Goal: Task Accomplishment & Management: Use online tool/utility

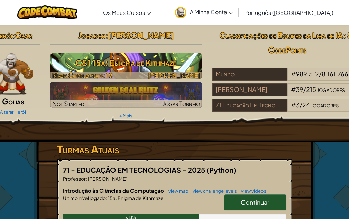
click at [121, 59] on h3 "CS1 15a: Enigma de Kithmaze" at bounding box center [125, 63] width 151 height 16
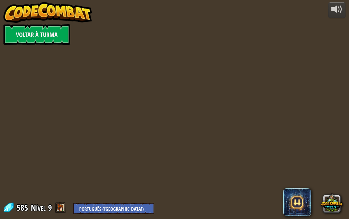
select select "pt-PT"
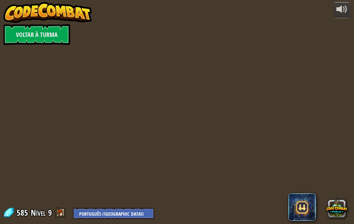
click at [98, 66] on div at bounding box center [177, 112] width 343 height 224
select select "pt-PT"
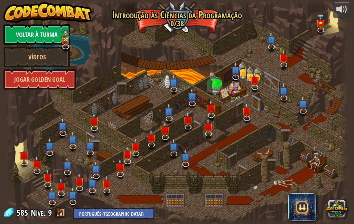
select select "pt-PT"
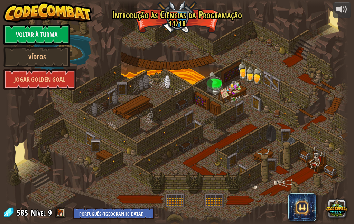
select select "pt-PT"
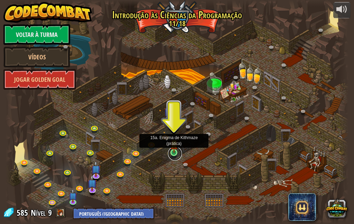
click at [174, 155] on link at bounding box center [175, 154] width 14 height 14
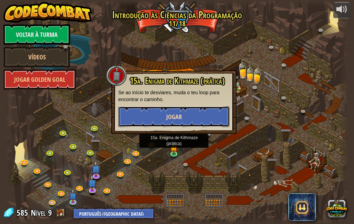
drag, startPoint x: 167, startPoint y: 118, endPoint x: 163, endPoint y: 117, distance: 3.6
click at [163, 117] on button "Jogar" at bounding box center [173, 116] width 111 height 21
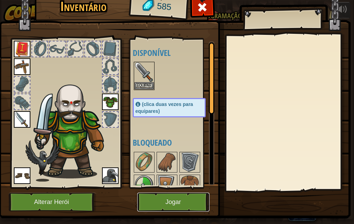
click at [180, 206] on button "Jogar" at bounding box center [173, 202] width 72 height 19
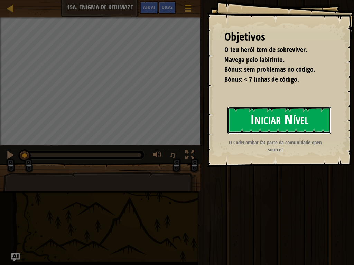
drag, startPoint x: 283, startPoint y: 113, endPoint x: 278, endPoint y: 113, distance: 4.9
click at [280, 113] on button "Iniciar Nível" at bounding box center [279, 120] width 104 height 27
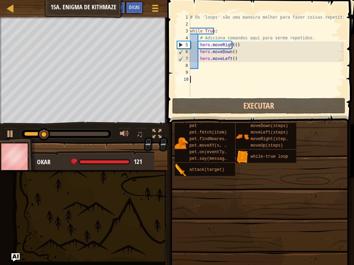
click at [207, 67] on div "# Os 'loops' são uma maneira melhor para fazer coisas repetitivas. while True :…" at bounding box center [266, 62] width 155 height 97
click at [204, 72] on div "# Os 'loops' são uma maneira melhor para fazer coisas repetitivas. while True :…" at bounding box center [266, 62] width 155 height 97
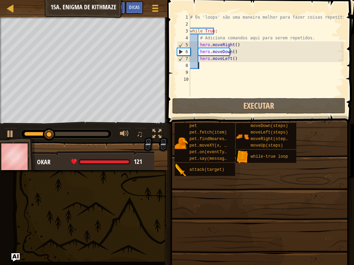
click at [204, 66] on div "# Os 'loops' são uma maneira melhor para fazer coisas repetitivas. while True :…" at bounding box center [266, 62] width 155 height 97
click at [200, 78] on div "# Os 'loops' são uma maneira melhor para fazer coisas repetitivas. while True :…" at bounding box center [266, 62] width 155 height 97
click at [208, 64] on div "# Os 'loops' são uma maneira melhor para fazer coisas repetitivas. while True :…" at bounding box center [266, 62] width 155 height 97
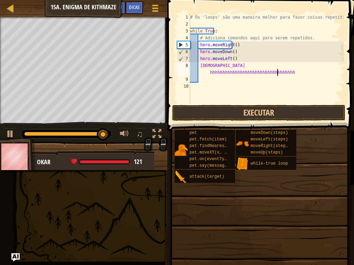
scroll to position [3, 18]
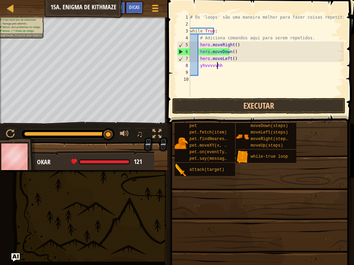
type textarea "y"
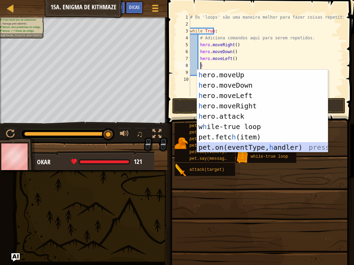
click at [271, 144] on div "h ero.moveUp pressiona enter h ero.moveDown pressiona enter h ero.moveLeft pres…" at bounding box center [262, 122] width 131 height 104
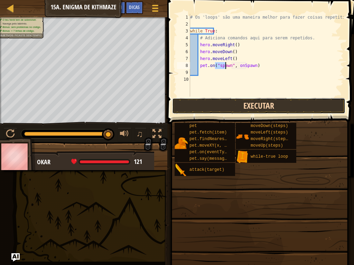
click at [241, 111] on button "Executar" at bounding box center [258, 106] width 173 height 16
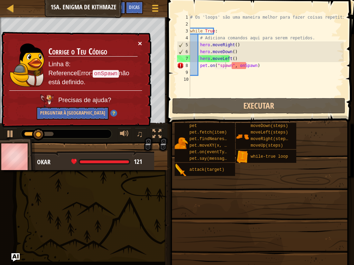
click at [142, 44] on button "×" at bounding box center [140, 43] width 4 height 7
click at [252, 68] on div "# Os 'loops' são uma maneira melhor para fazer coisas repetitivas. while True :…" at bounding box center [266, 62] width 155 height 97
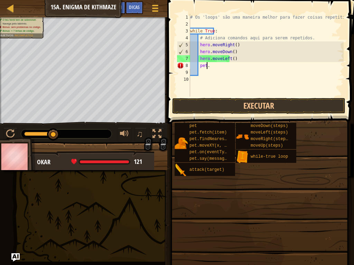
type textarea "p"
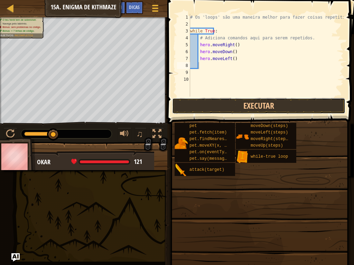
drag, startPoint x: 239, startPoint y: 102, endPoint x: 241, endPoint y: 97, distance: 4.9
click at [241, 97] on div "1 2 3 4 5 6 7 8 9 10 # Os 'loops' são uma maneira melhor para fazer coisas repe…" at bounding box center [259, 75] width 189 height 144
click at [220, 105] on button "Executar" at bounding box center [258, 106] width 173 height 16
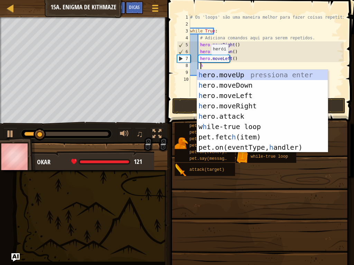
type textarea "he"
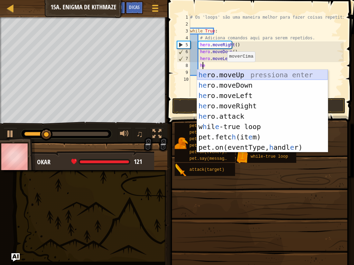
click at [227, 73] on div "he ro.moveUp pressiona enter he ro.moveDown pressiona enter he ro.moveLeft pres…" at bounding box center [262, 122] width 131 height 104
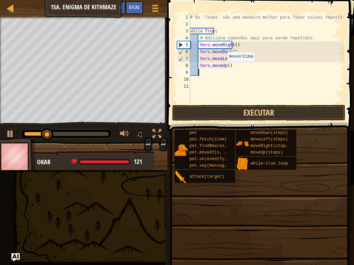
scroll to position [3, 0]
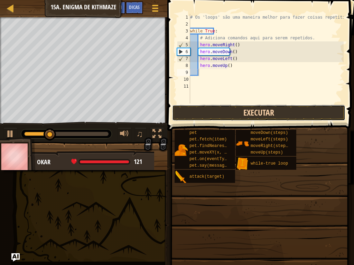
click at [266, 107] on button "Executar" at bounding box center [258, 113] width 173 height 16
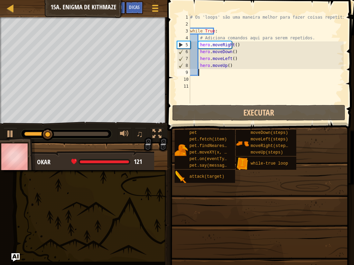
click at [231, 66] on div "# Os 'loops' são uma maneira melhor para fazer coisas repetitivas. while True :…" at bounding box center [266, 66] width 155 height 104
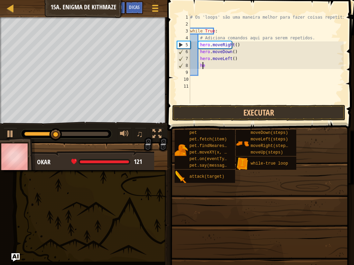
type textarea "h"
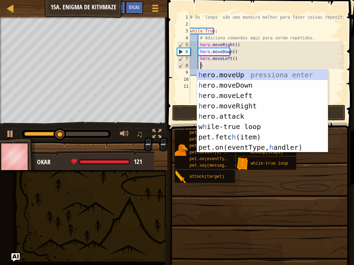
type textarea "he"
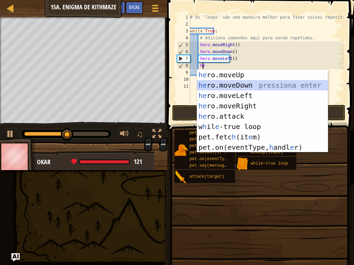
click at [242, 87] on div "he ro.moveUp pressiona enter he ro.moveDown pressiona enter he ro.moveLeft pres…" at bounding box center [262, 122] width 131 height 104
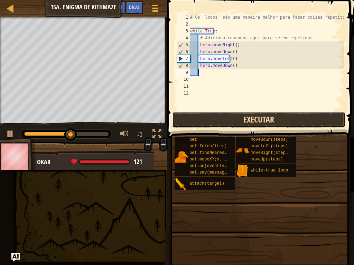
click at [292, 116] on button "Executar" at bounding box center [258, 120] width 173 height 16
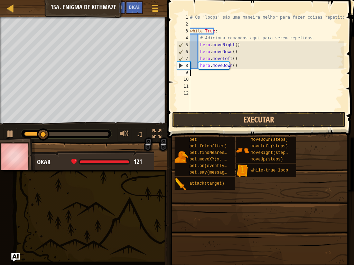
scroll to position [3, 0]
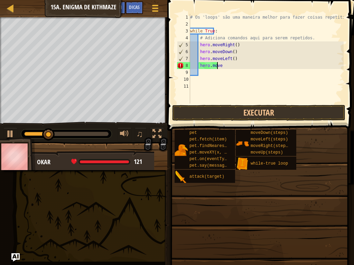
type textarea "h"
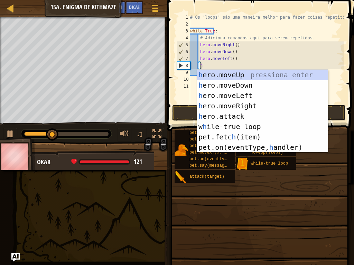
type textarea "he"
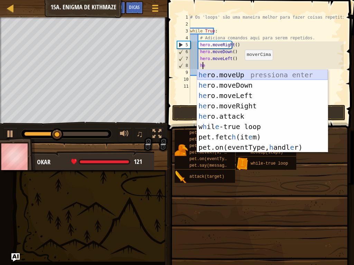
click at [244, 75] on div "he ro.moveUp pressiona enter he ro.moveDown pressiona enter he ro.moveLeft pres…" at bounding box center [262, 122] width 131 height 104
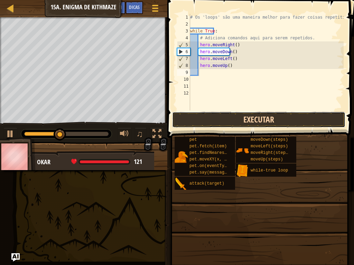
click at [264, 117] on button "Executar" at bounding box center [258, 120] width 173 height 16
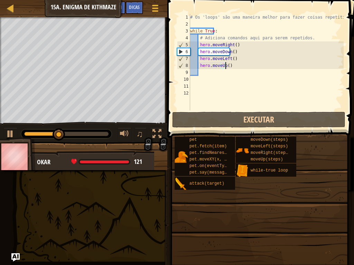
click at [230, 67] on div "# Os 'loops' são uma maneira melhor para fazer coisas repetitivas. while True :…" at bounding box center [266, 69] width 155 height 111
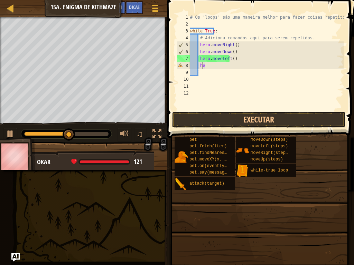
type textarea "h"
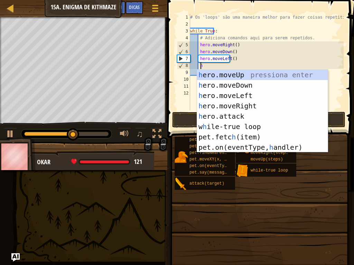
type textarea "he"
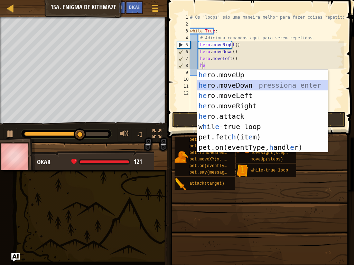
click at [236, 83] on div "he ro.moveUp pressiona enter he ro.moveDown pressiona enter he ro.moveLeft pres…" at bounding box center [262, 122] width 131 height 104
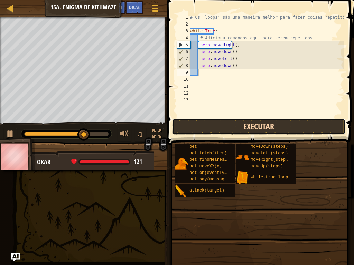
click at [285, 128] on button "Executar" at bounding box center [258, 127] width 173 height 16
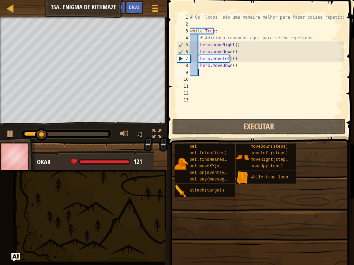
scroll to position [3, 0]
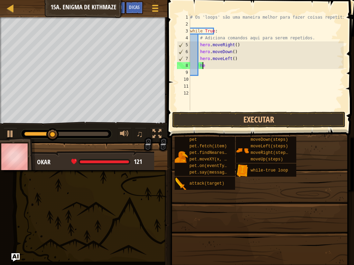
type textarea "h"
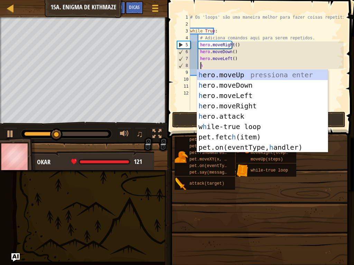
type textarea "he"
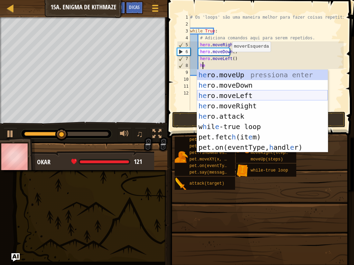
click at [245, 98] on div "he ro.moveUp pressiona enter he ro.moveDown pressiona enter he ro.moveLeft pres…" at bounding box center [262, 122] width 131 height 104
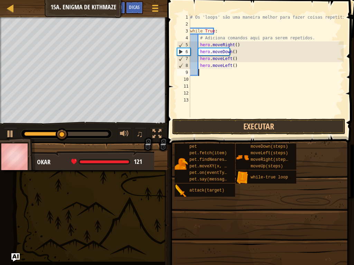
scroll to position [3, 0]
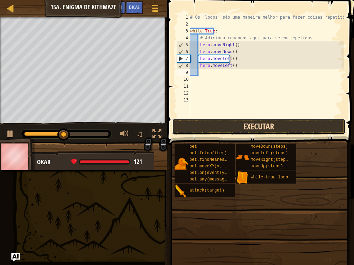
click at [245, 123] on button "Executar" at bounding box center [258, 127] width 173 height 16
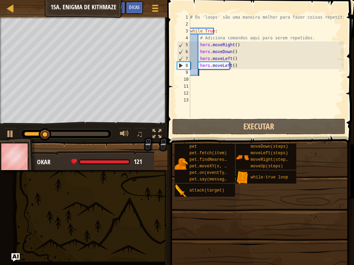
scroll to position [3, 0]
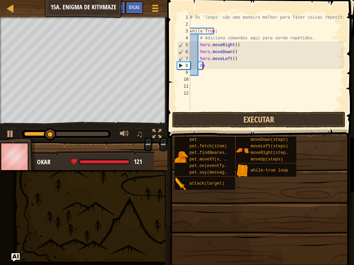
type textarea "h"
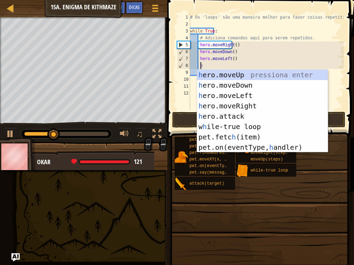
type textarea "he"
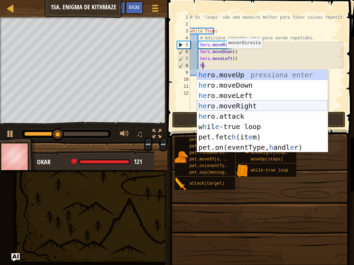
click at [234, 108] on div "he ro.moveUp pressiona enter he ro.moveDown pressiona enter he ro.moveLeft pres…" at bounding box center [262, 122] width 131 height 104
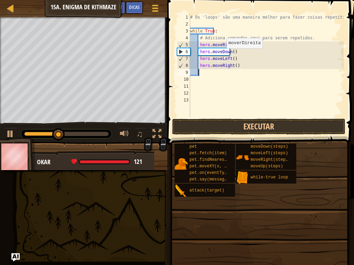
scroll to position [3, 0]
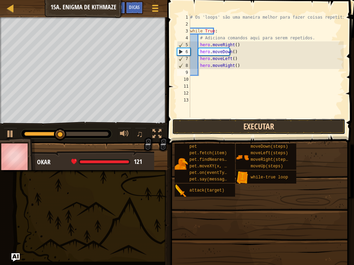
click at [240, 131] on button "Executar" at bounding box center [258, 127] width 173 height 16
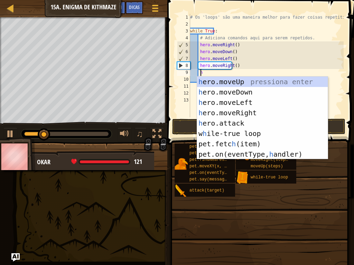
type textarea "he"
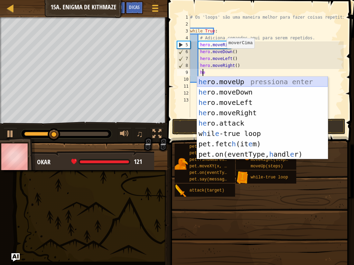
click at [226, 78] on div "he ro.moveUp pressiona enter he ro.moveDown pressiona enter he ro.moveLeft pres…" at bounding box center [262, 129] width 131 height 104
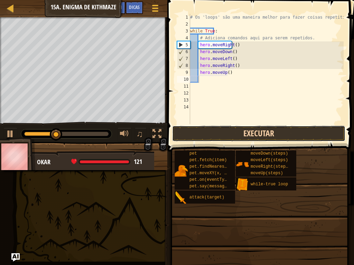
click at [228, 133] on button "Executar" at bounding box center [258, 134] width 173 height 16
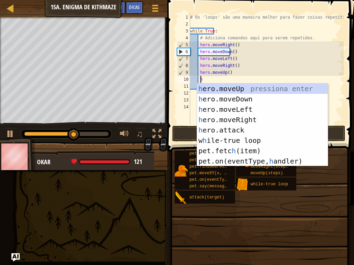
type textarea "he"
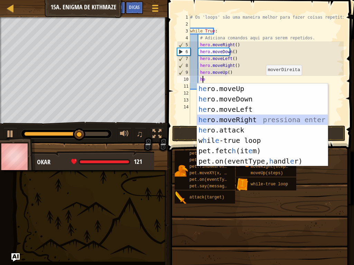
click at [243, 117] on div "he ro.moveUp pressiona enter he ro.moveDown pressiona enter he ro.moveLeft pres…" at bounding box center [262, 136] width 131 height 104
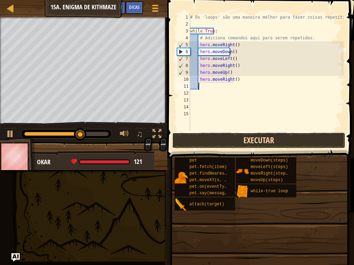
click at [255, 135] on button "Executar" at bounding box center [258, 141] width 173 height 16
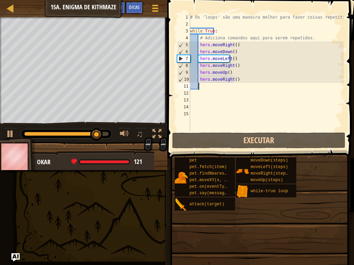
scroll to position [3, 0]
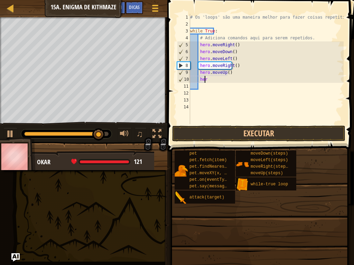
type textarea "h"
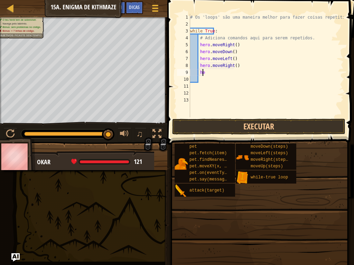
type textarea "h"
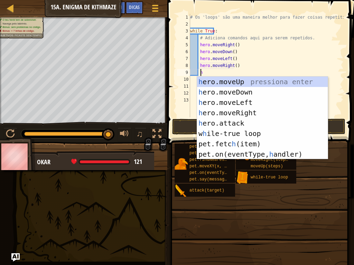
type textarea "he"
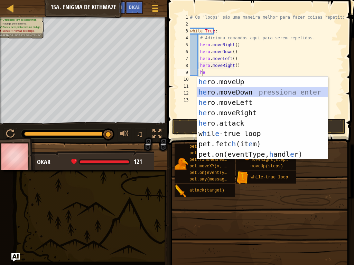
click at [231, 91] on div "he ro.moveUp pressiona enter he ro.moveDown pressiona enter he ro.moveLeft pres…" at bounding box center [262, 129] width 131 height 104
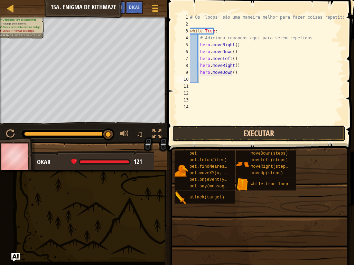
click at [231, 133] on button "Executar" at bounding box center [258, 134] width 173 height 16
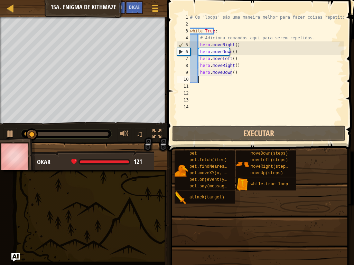
click at [247, 75] on div "# Os 'loops' são uma maneira melhor para fazer coisas repetitivas. while True :…" at bounding box center [266, 76] width 155 height 124
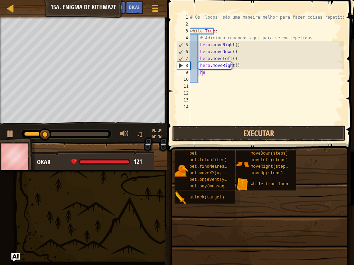
type textarea "h"
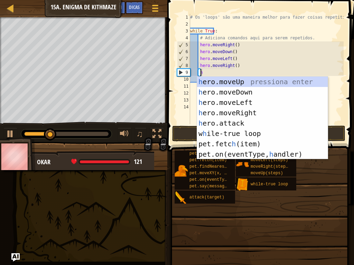
type textarea "he"
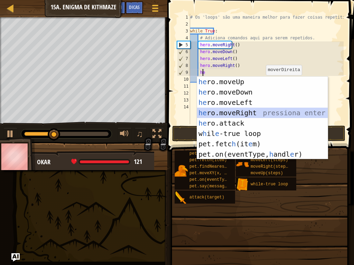
click at [246, 114] on div "he ro.moveUp pressiona enter he ro.moveDown pressiona enter he ro.moveLeft pres…" at bounding box center [262, 129] width 131 height 104
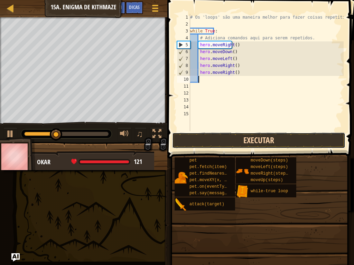
click at [258, 140] on button "Executar" at bounding box center [258, 141] width 173 height 16
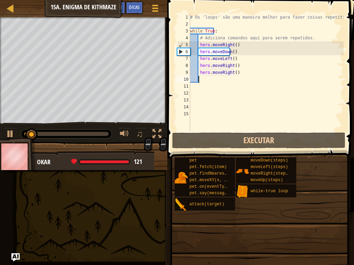
click at [247, 123] on div "# Os 'loops' são uma maneira melhor para fazer coisas repetitivas. while True :…" at bounding box center [266, 79] width 155 height 131
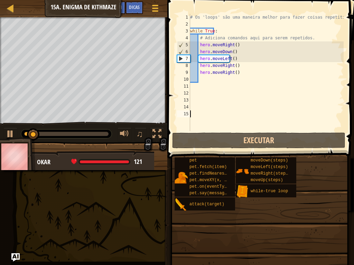
scroll to position [3, 0]
click at [219, 82] on div "# Os 'loops' são uma maneira melhor para fazer coisas repetitivas. while True :…" at bounding box center [266, 79] width 155 height 131
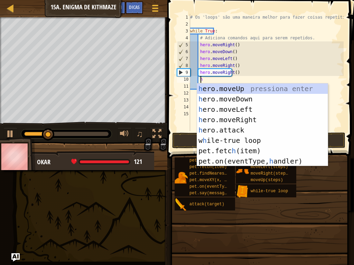
type textarea "he"
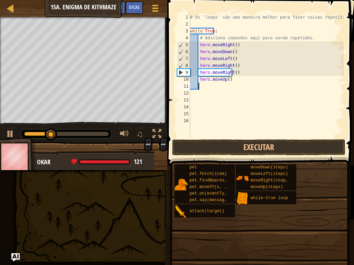
scroll to position [3, 0]
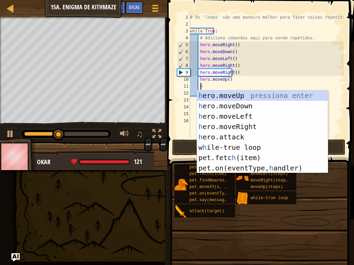
type textarea "he"
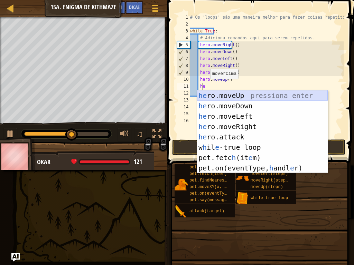
click at [240, 96] on div "he ro.moveUp pressiona enter he ro.moveDown pressiona enter he ro.moveLeft pres…" at bounding box center [262, 143] width 131 height 104
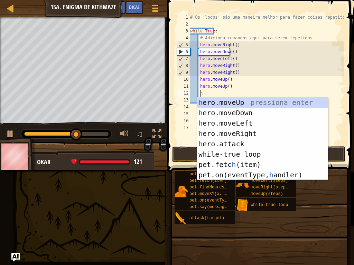
type textarea "he"
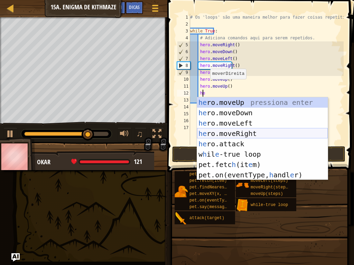
click at [244, 129] on div "he ro.moveUp pressiona enter he ro.moveDown pressiona enter he ro.moveLeft pres…" at bounding box center [262, 149] width 131 height 104
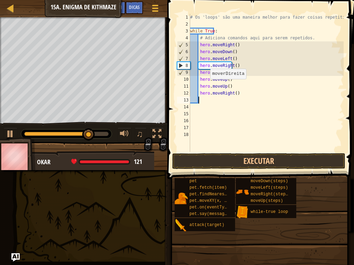
scroll to position [3, 0]
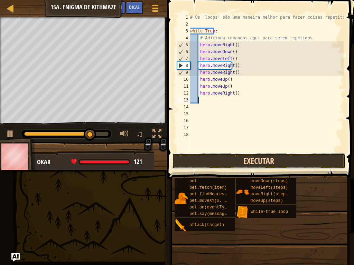
click at [268, 160] on button "Executar" at bounding box center [258, 161] width 173 height 16
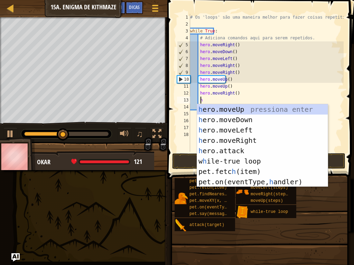
type textarea "he"
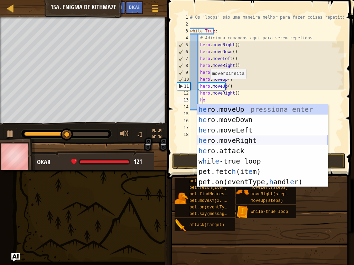
click at [222, 137] on div "he ro.moveUp pressiona enter he ro.moveDown pressiona enter he ro.moveLeft pres…" at bounding box center [262, 156] width 131 height 104
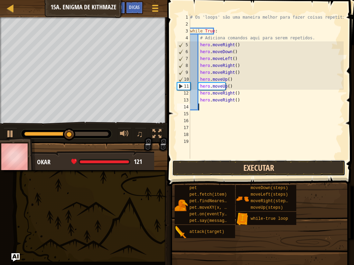
click at [255, 167] on button "Executar" at bounding box center [258, 168] width 173 height 16
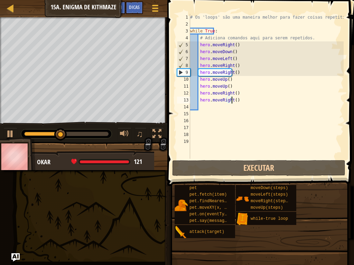
click at [240, 99] on div "# Os 'loops' são uma maneira melhor para fazer coisas repetitivas. while True :…" at bounding box center [266, 93] width 155 height 159
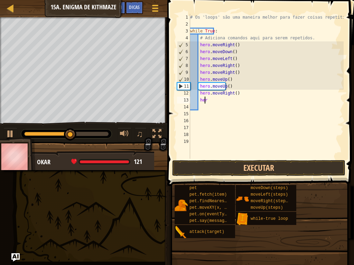
type textarea "h"
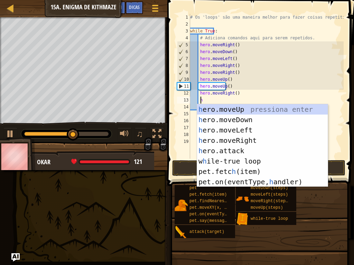
type textarea "he"
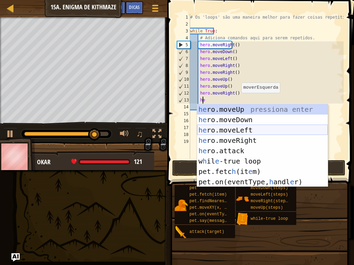
click at [229, 130] on div "he ro.moveUp pressiona enter he ro.moveDown pressiona enter he ro.moveLeft pres…" at bounding box center [262, 156] width 131 height 104
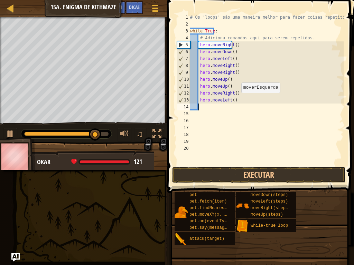
scroll to position [3, 0]
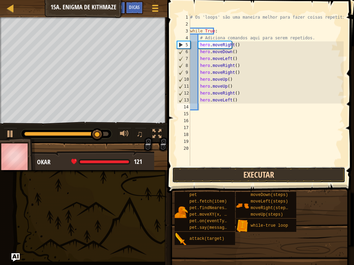
click at [248, 177] on button "Executar" at bounding box center [258, 175] width 173 height 16
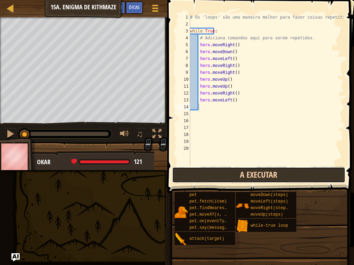
click at [248, 177] on button "A Executar" at bounding box center [258, 175] width 173 height 16
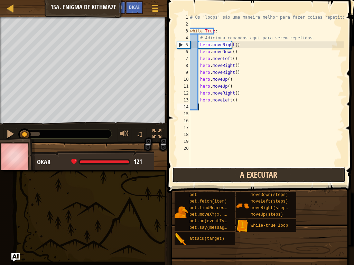
click at [248, 177] on button "A Executar" at bounding box center [258, 175] width 173 height 16
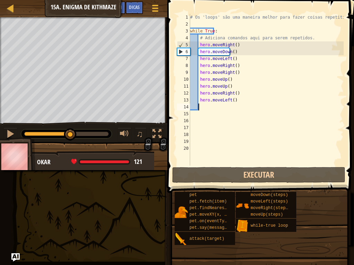
click at [70, 134] on div at bounding box center [66, 134] width 84 height 4
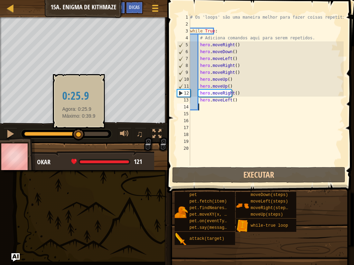
click at [79, 133] on div at bounding box center [66, 134] width 84 height 4
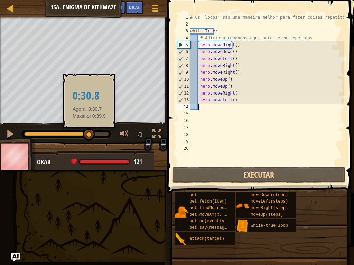
click at [89, 133] on div at bounding box center [66, 134] width 84 height 4
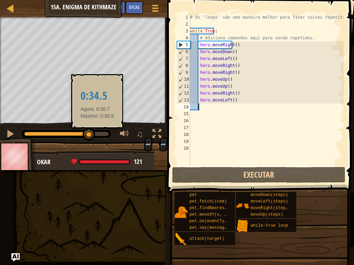
click at [97, 134] on div at bounding box center [66, 134] width 84 height 4
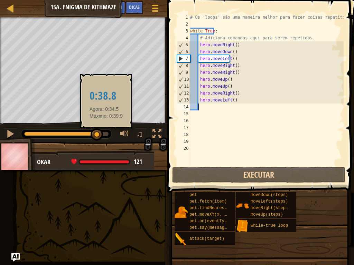
click at [107, 135] on div at bounding box center [66, 134] width 84 height 4
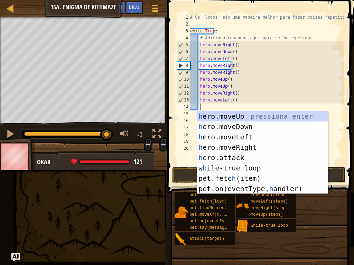
type textarea "he"
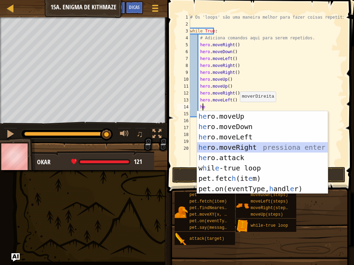
click at [229, 144] on div "he ro.moveUp pressiona enter he ro.moveDown pressiona enter he ro.moveLeft pres…" at bounding box center [262, 163] width 131 height 104
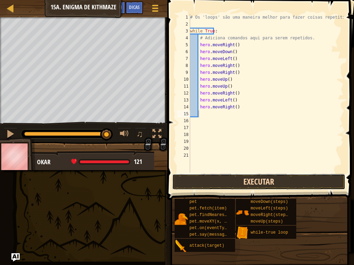
click at [241, 184] on button "Executar" at bounding box center [258, 182] width 173 height 16
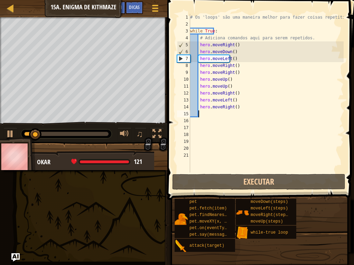
click at [99, 133] on div at bounding box center [66, 134] width 84 height 4
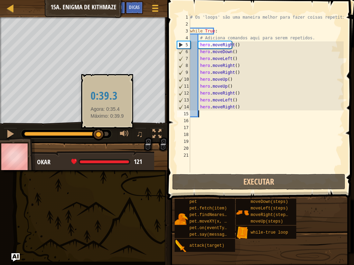
click at [107, 134] on div at bounding box center [66, 134] width 84 height 4
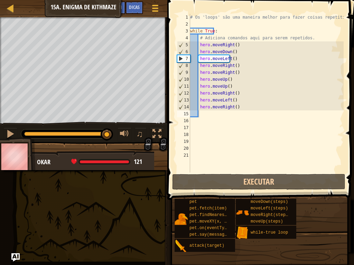
click at [97, 129] on div at bounding box center [66, 134] width 91 height 10
click at [95, 131] on div at bounding box center [66, 134] width 91 height 9
click at [88, 130] on div at bounding box center [66, 134] width 91 height 9
click at [11, 136] on div at bounding box center [10, 134] width 9 height 9
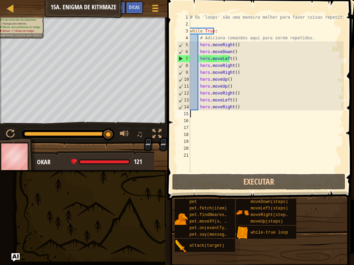
scroll to position [3, 0]
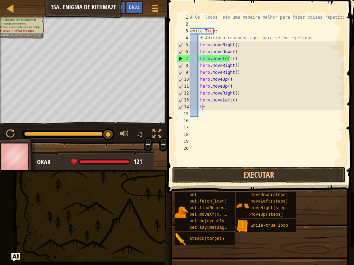
type textarea "h"
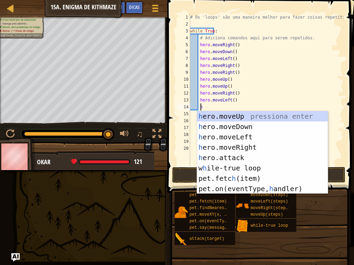
type textarea "he"
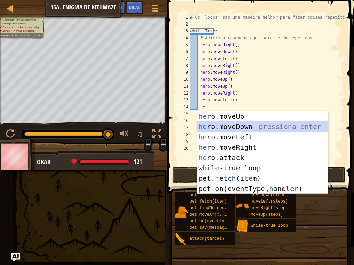
click at [241, 125] on div "he ro.moveUp pressiona enter he ro.moveDown pressiona enter he ro.moveLeft pres…" at bounding box center [262, 163] width 131 height 104
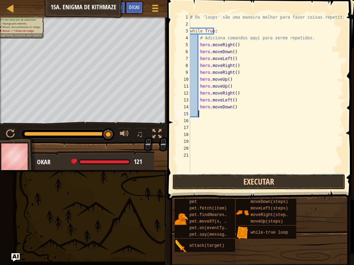
click at [232, 185] on button "Executar" at bounding box center [258, 182] width 173 height 16
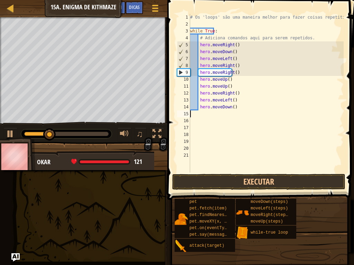
scroll to position [3, 0]
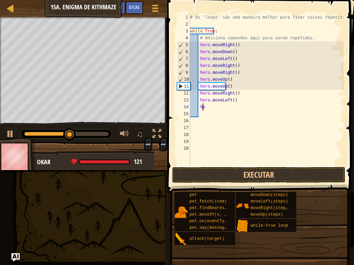
type textarea "h"
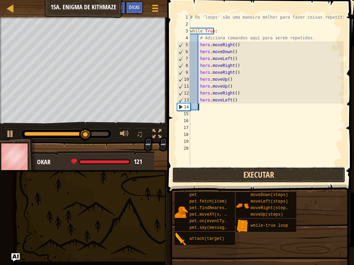
click at [267, 182] on button "Executar" at bounding box center [258, 175] width 173 height 16
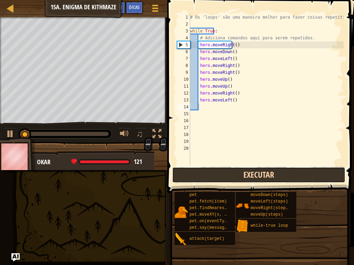
click at [272, 175] on button "Executar" at bounding box center [258, 175] width 173 height 16
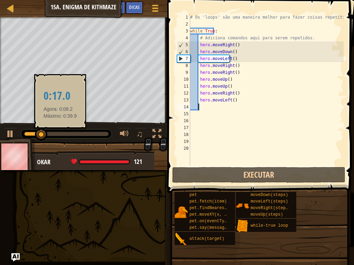
click at [60, 135] on div at bounding box center [66, 134] width 84 height 4
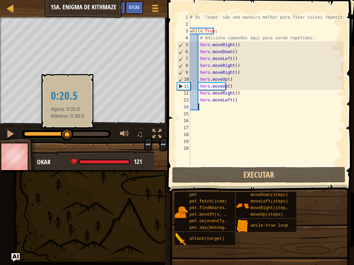
click at [68, 135] on div at bounding box center [66, 134] width 84 height 4
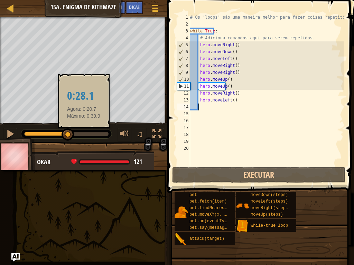
click at [84, 134] on div at bounding box center [66, 134] width 84 height 4
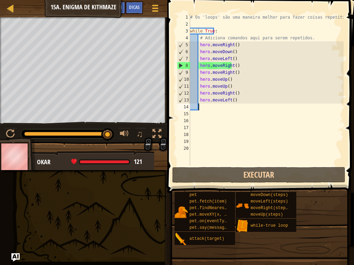
click at [108, 134] on div at bounding box center [66, 134] width 84 height 4
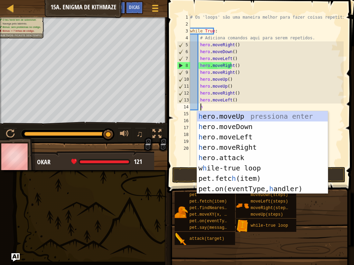
type textarea "he"
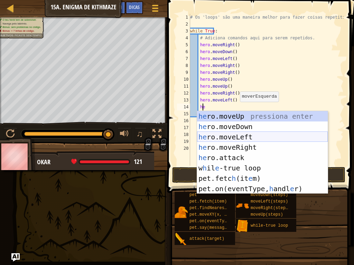
click at [210, 137] on div "he ro.moveUp pressiona enter he ro.moveDown pressiona enter he ro.moveLeft pres…" at bounding box center [262, 163] width 131 height 104
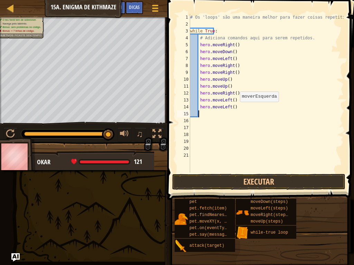
scroll to position [3, 0]
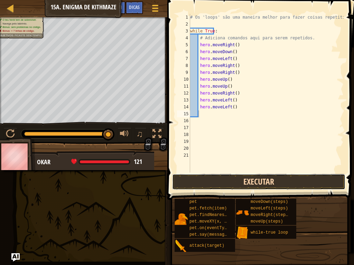
click at [237, 179] on button "Executar" at bounding box center [258, 182] width 173 height 16
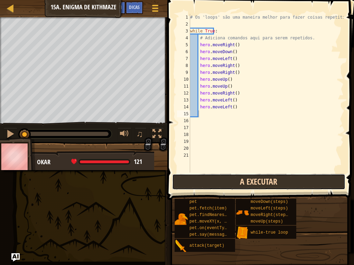
click at [235, 179] on button "A Executar" at bounding box center [258, 182] width 173 height 16
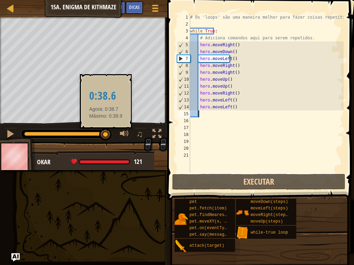
click at [106, 136] on div at bounding box center [66, 134] width 84 height 4
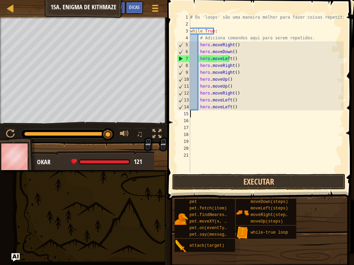
scroll to position [3, 0]
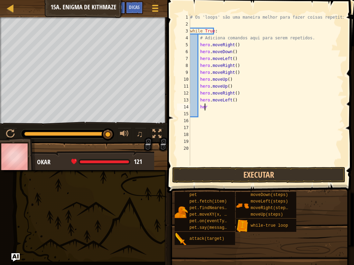
type textarea "h"
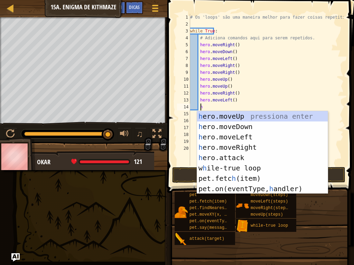
type textarea "he"
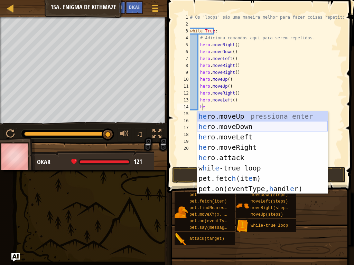
click at [228, 126] on div "he ro.moveUp pressiona enter he ro.moveDown pressiona enter he ro.moveLeft pres…" at bounding box center [262, 163] width 131 height 104
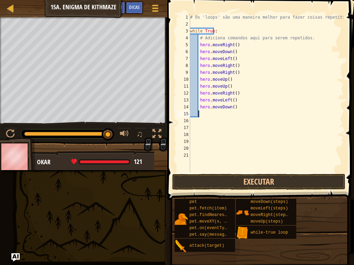
scroll to position [3, 0]
click at [269, 180] on button "Executar" at bounding box center [258, 182] width 173 height 16
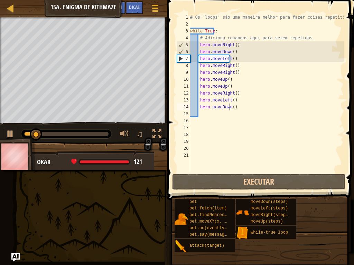
click at [244, 108] on div "# Os 'loops' são uma maneira melhor para fazer coisas repetitivas. while True :…" at bounding box center [266, 100] width 155 height 173
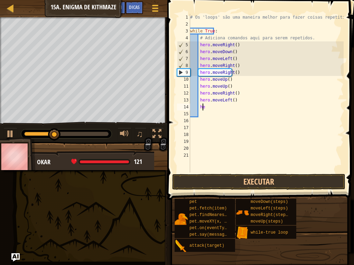
type textarea "h"
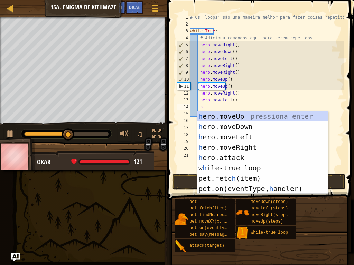
type textarea "he"
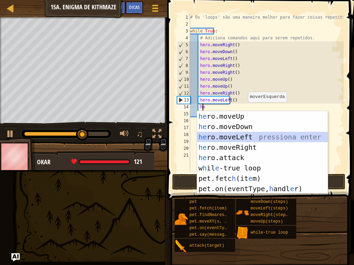
click at [246, 134] on div "he ro.moveUp pressiona enter he ro.moveDown pressiona enter he ro.moveLeft pres…" at bounding box center [262, 163] width 131 height 104
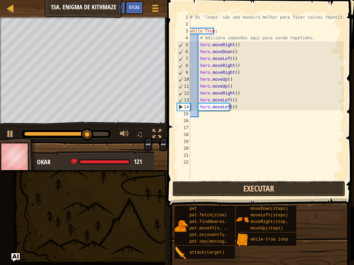
click at [260, 189] on button "Executar" at bounding box center [258, 189] width 173 height 16
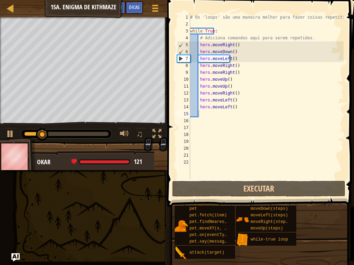
click at [108, 136] on div at bounding box center [66, 134] width 91 height 9
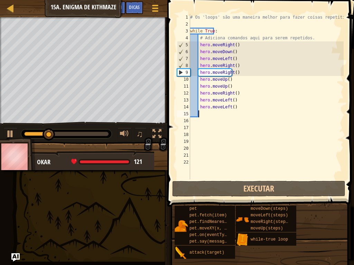
click at [107, 132] on div at bounding box center [66, 134] width 91 height 9
click at [109, 136] on div at bounding box center [66, 134] width 91 height 9
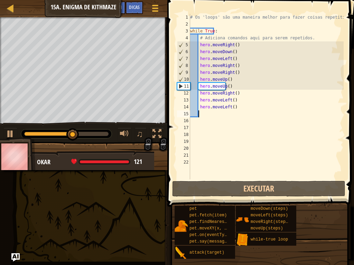
scroll to position [3, 0]
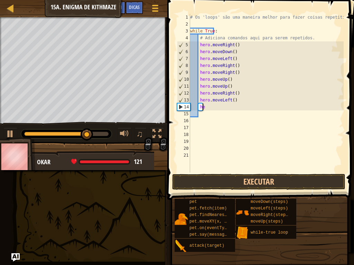
type textarea "h"
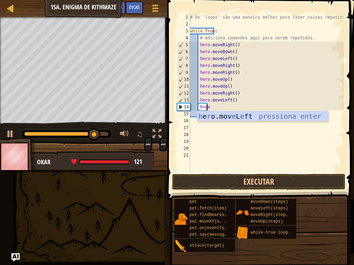
scroll to position [3, 1]
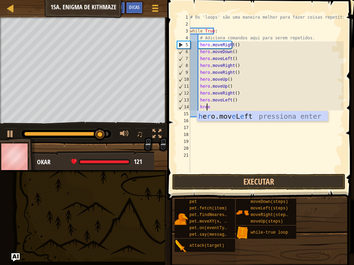
type textarea "hre"
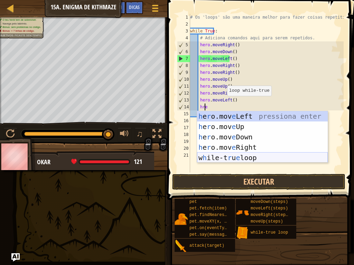
click at [248, 156] on div "h e r o.mov e Left pressiona enter h e r o.mov e Up pressiona enter h e r o.mov…" at bounding box center [262, 147] width 131 height 73
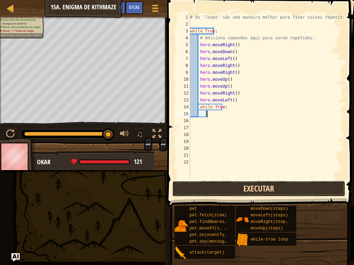
click at [262, 191] on button "Executar" at bounding box center [258, 189] width 173 height 16
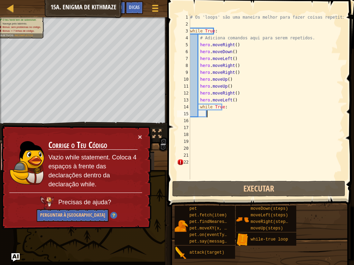
scroll to position [3, 0]
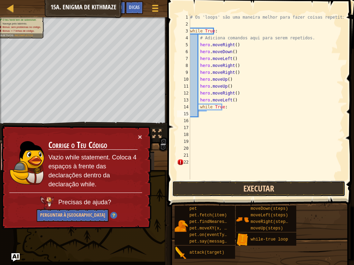
click at [247, 187] on button "Executar" at bounding box center [258, 189] width 173 height 16
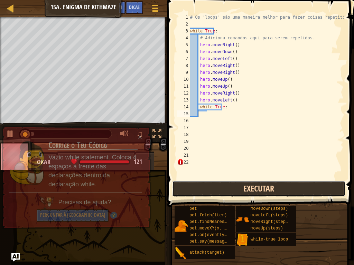
click at [247, 187] on button "Executar" at bounding box center [258, 189] width 173 height 16
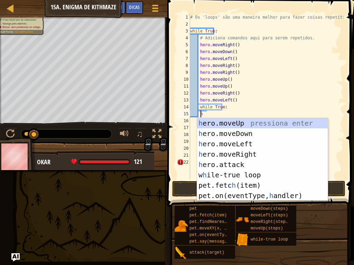
type textarea "he"
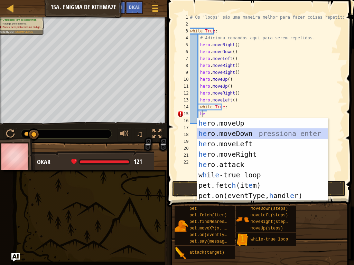
click at [229, 131] on div "he ro.moveUp pressiona enter he ro.moveDown pressiona enter he ro.moveLeft pres…" at bounding box center [262, 170] width 131 height 104
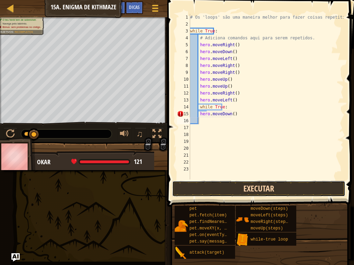
click at [246, 188] on button "Executar" at bounding box center [258, 189] width 173 height 16
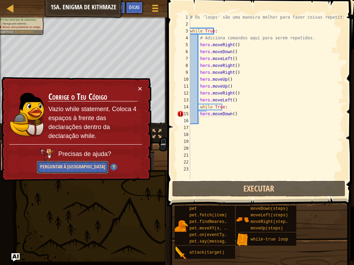
click at [108, 160] on button "Perguntar à [GEOGRAPHIC_DATA]" at bounding box center [72, 167] width 72 height 14
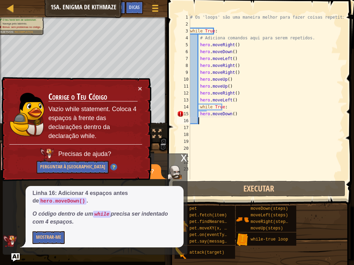
click at [184, 161] on div "x" at bounding box center [184, 157] width 6 height 7
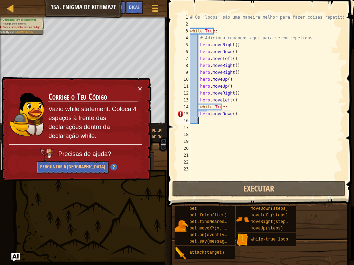
click at [206, 123] on div "# Os 'loops' são uma maneira melhor para fazer coisas repetitivas. while True :…" at bounding box center [266, 104] width 155 height 180
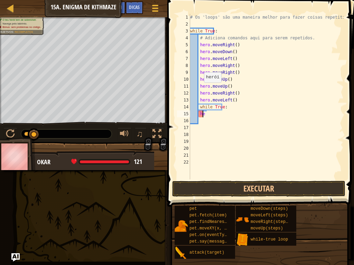
type textarea "h"
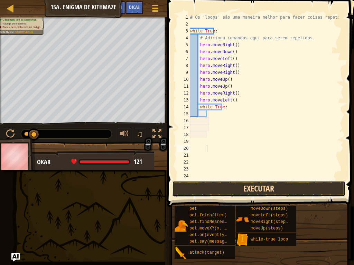
click at [248, 190] on button "Executar" at bounding box center [258, 189] width 173 height 16
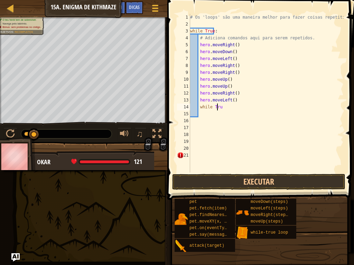
type textarea "w"
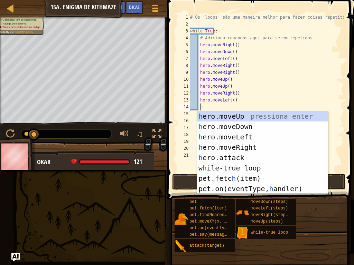
type textarea "he"
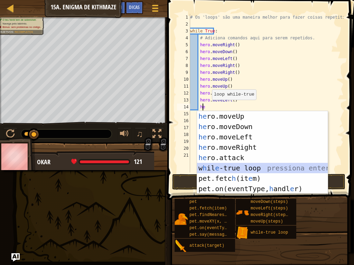
click at [233, 169] on div "he ro.moveUp pressiona enter he ro.moveDown pressiona enter he ro.moveLeft pres…" at bounding box center [262, 163] width 131 height 104
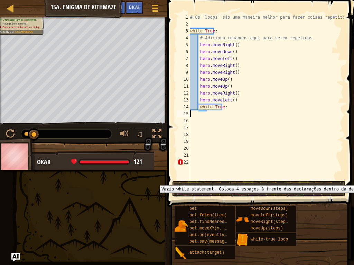
scroll to position [3, 0]
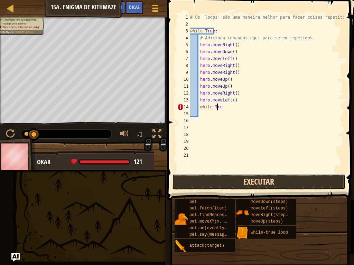
click at [219, 180] on button "Executar" at bounding box center [258, 182] width 173 height 16
type textarea "w"
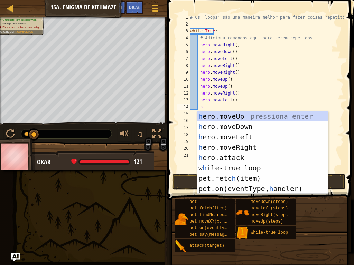
type textarea "he"
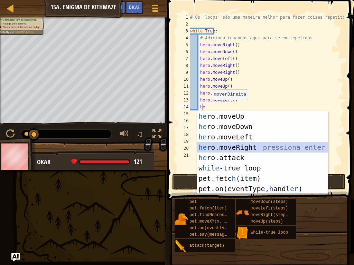
click at [215, 151] on div "he ro.moveUp pressiona enter he ro.moveDown pressiona enter he ro.moveLeft pres…" at bounding box center [262, 163] width 131 height 104
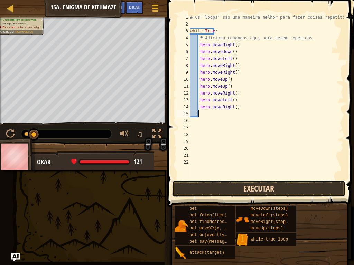
click at [251, 190] on button "Executar" at bounding box center [258, 189] width 173 height 16
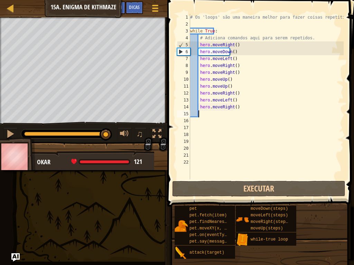
click at [106, 132] on div at bounding box center [66, 134] width 84 height 4
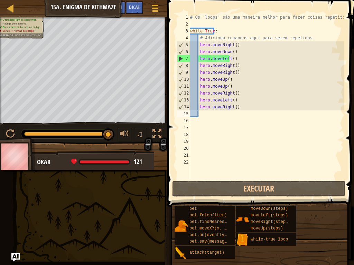
click at [115, 134] on div "♫" at bounding box center [139, 135] width 50 height 14
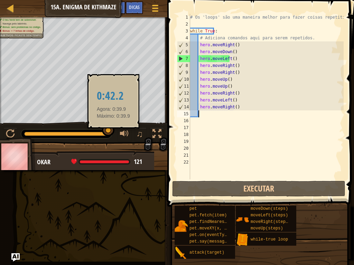
click at [113, 134] on div at bounding box center [108, 130] width 12 height 12
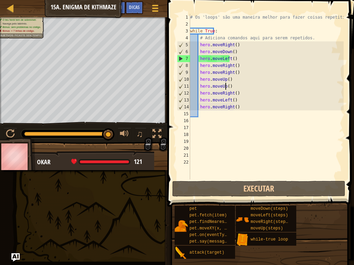
click at [303, 83] on div "# Os 'loops' são uma maneira melhor para fazer coisas repetitivas. while True :…" at bounding box center [266, 104] width 155 height 180
drag, startPoint x: 226, startPoint y: 22, endPoint x: 264, endPoint y: 15, distance: 39.0
click at [264, 15] on div "# Os 'loops' são uma maneira melhor para fazer coisas repetitivas. while True :…" at bounding box center [266, 104] width 155 height 180
click at [240, 92] on div "# Os 'loops' são uma maneira melhor para fazer coisas repetitivas. while True :…" at bounding box center [266, 104] width 155 height 180
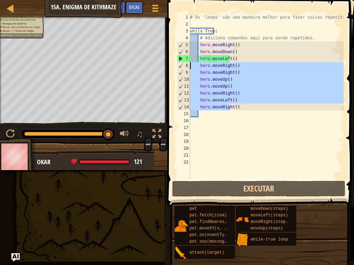
drag, startPoint x: 229, startPoint y: 109, endPoint x: 190, endPoint y: 69, distance: 55.9
click at [190, 69] on div "# Os 'loops' são uma maneira melhor para fazer coisas repetitivas. while True :…" at bounding box center [266, 104] width 155 height 180
type textarea ")"
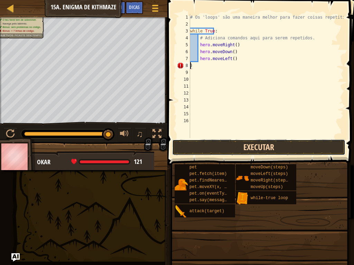
click at [244, 145] on button "Executar" at bounding box center [258, 148] width 173 height 16
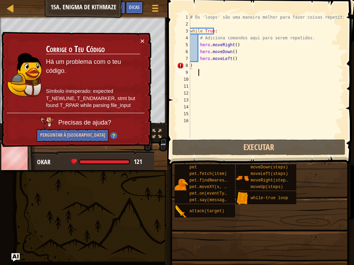
click at [200, 74] on div "# Os 'loops' são uma maneira melhor para fazer coisas repetitivas. while True :…" at bounding box center [266, 83] width 155 height 138
click at [202, 68] on div "# Os 'loops' são uma maneira melhor para fazer coisas repetitivas. while True :…" at bounding box center [266, 83] width 155 height 138
type textarea ")"
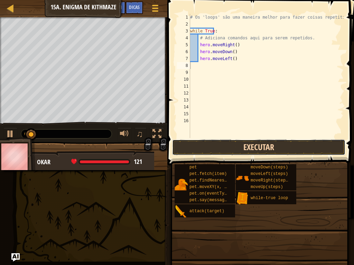
click at [261, 143] on button "Executar" at bounding box center [258, 148] width 173 height 16
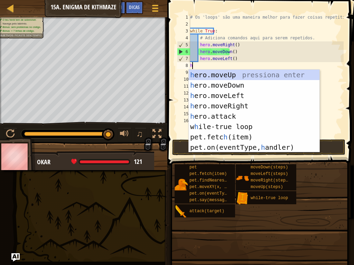
type textarea "he"
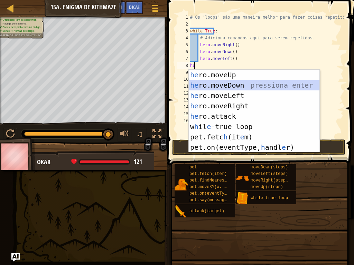
click at [213, 85] on div "he ro.moveUp pressiona enter he ro.moveDown pressiona enter he ro.moveLeft pres…" at bounding box center [254, 122] width 131 height 104
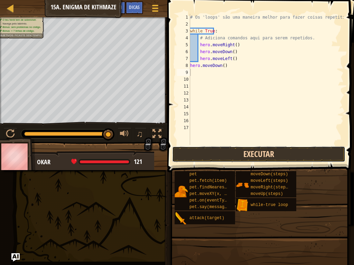
click at [229, 152] on button "Executar" at bounding box center [258, 154] width 173 height 16
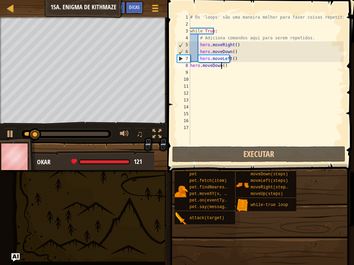
click at [221, 67] on div "# Os 'loops' são uma maneira melhor para fazer coisas repetitivas. while True :…" at bounding box center [266, 86] width 155 height 145
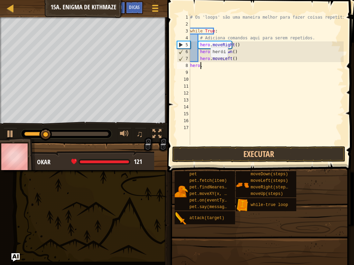
type textarea "h"
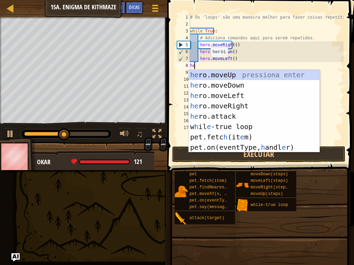
type textarea "h"
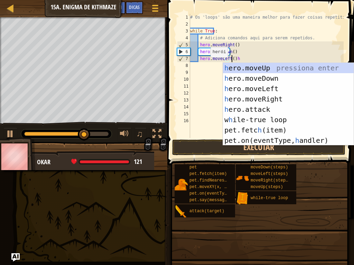
scroll to position [3, 3]
type textarea "hero.moveLeft()"
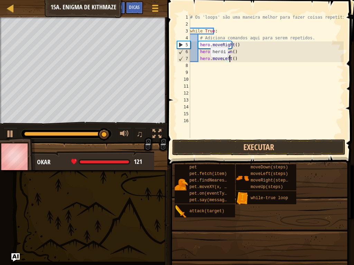
scroll to position [3, 0]
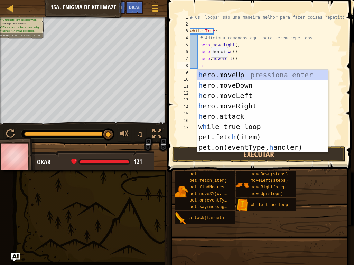
type textarea "he"
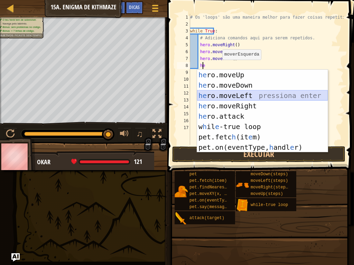
click at [247, 100] on div "he ro.moveUp pressiona enter he ro.moveDown pressiona enter he ro.moveLeft pres…" at bounding box center [262, 122] width 131 height 104
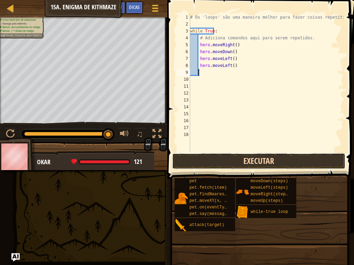
click at [256, 158] on button "Executar" at bounding box center [258, 161] width 173 height 16
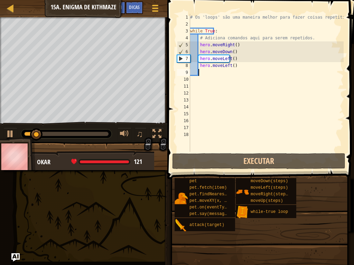
scroll to position [3, 0]
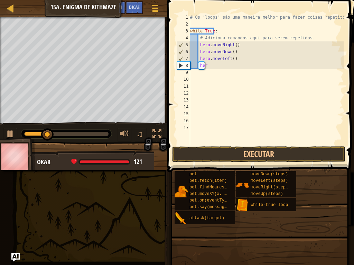
type textarea "h"
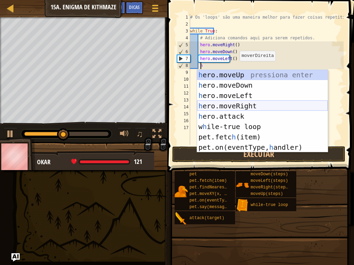
click at [229, 105] on div "h ero.moveUp pressiona enter h ero.moveDown pressiona enter h ero.moveLeft pres…" at bounding box center [262, 122] width 131 height 104
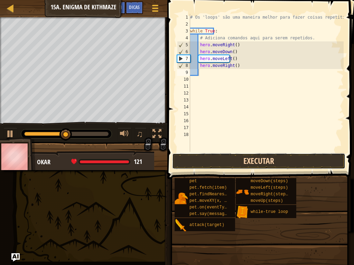
click at [235, 156] on button "Executar" at bounding box center [258, 161] width 173 height 16
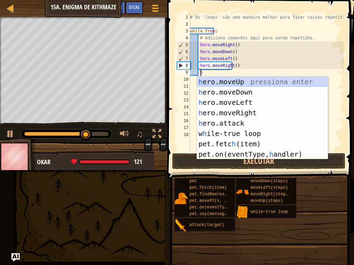
type textarea "he"
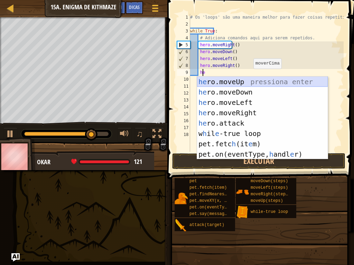
click at [249, 77] on div "he ro.moveUp pressiona enter he ro.moveDown pressiona enter he ro.moveLeft pres…" at bounding box center [262, 129] width 131 height 104
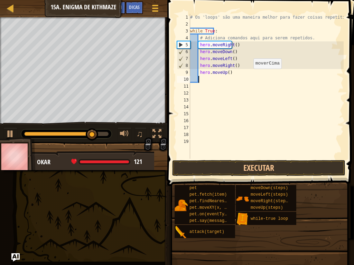
scroll to position [3, 0]
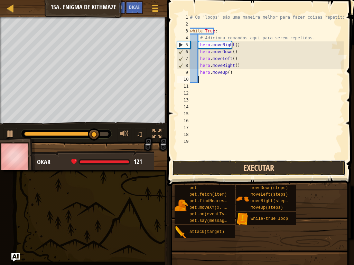
click at [241, 168] on button "Executar" at bounding box center [258, 168] width 173 height 16
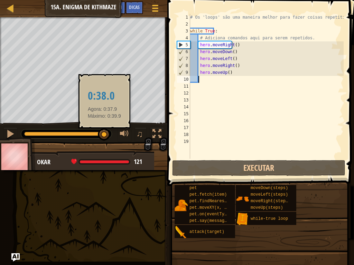
click at [104, 135] on div at bounding box center [66, 134] width 84 height 4
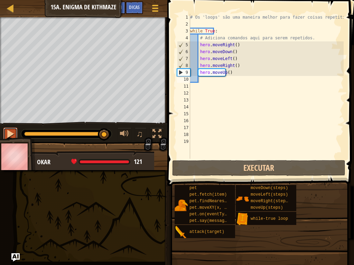
click at [7, 132] on div at bounding box center [10, 134] width 9 height 9
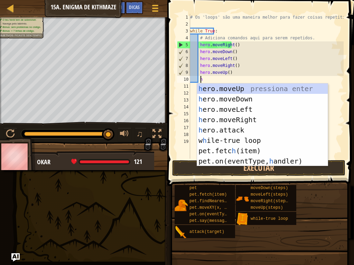
scroll to position [3, 1]
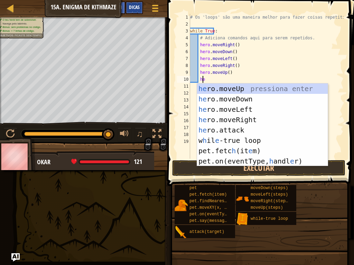
type textarea "he"
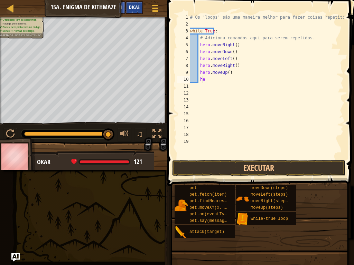
click at [138, 12] on div "Dicas" at bounding box center [134, 7] width 18 height 13
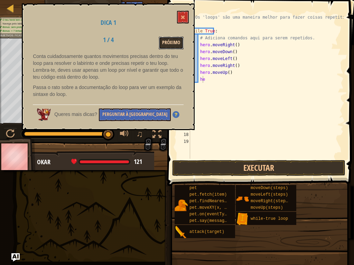
click at [171, 41] on button "Próximo" at bounding box center [171, 43] width 25 height 13
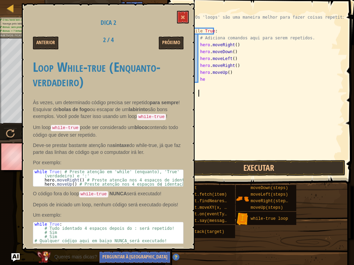
scroll to position [3, 0]
click at [253, 90] on div "# Os 'loops' são uma maneira melhor para fazer coisas repetitivas. while True :…" at bounding box center [266, 93] width 155 height 159
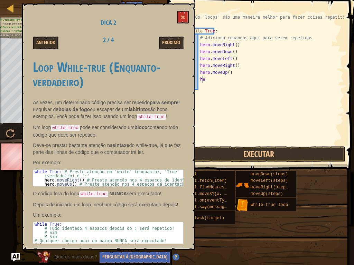
type textarea "h"
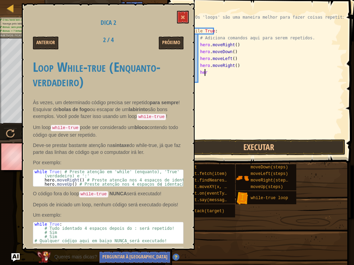
type textarea "h"
click at [163, 40] on button "Próximo" at bounding box center [171, 43] width 25 height 13
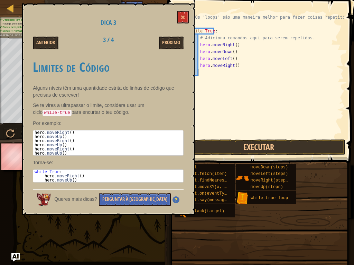
click at [204, 75] on div "# Os 'loops' são uma maneira melhor para fazer coisas repetitivas. while True :…" at bounding box center [266, 83] width 155 height 138
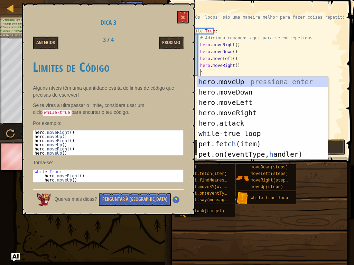
type textarea "he"
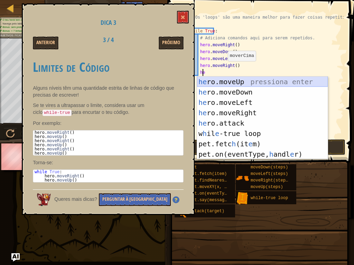
click at [211, 78] on div "he ro.moveUp pressiona enter he ro.moveDown pressiona enter he ro.moveLeft pres…" at bounding box center [262, 129] width 131 height 104
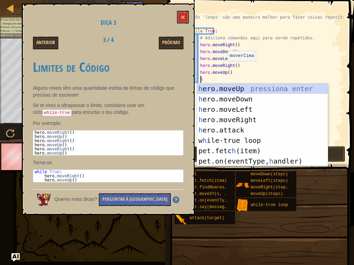
type textarea "he"
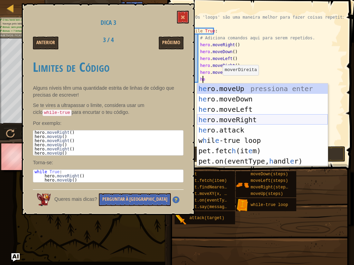
click at [225, 117] on div "he ro.moveUp pressiona enter he ro.moveDown pressiona enter he ro.moveLeft pres…" at bounding box center [262, 136] width 131 height 104
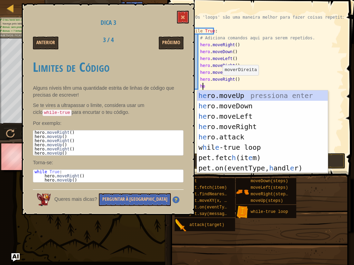
type textarea "her"
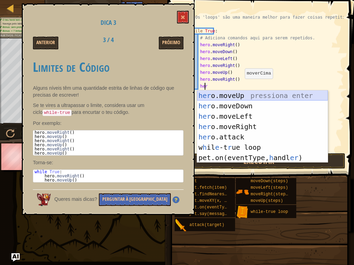
click at [243, 92] on div "her o.moveUp pressiona enter her o.moveDown pressiona enter her o.moveLeft pres…" at bounding box center [262, 137] width 131 height 93
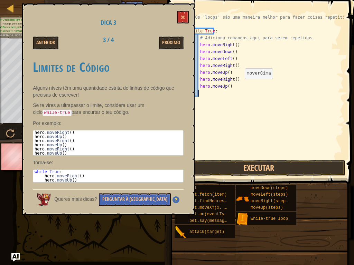
scroll to position [3, 0]
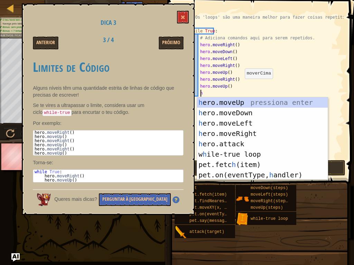
type textarea "he"
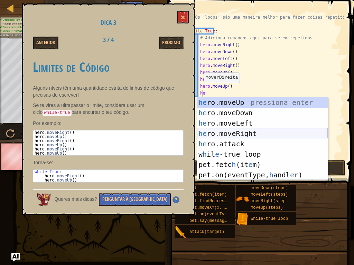
click at [244, 135] on div "he ro.moveUp pressiona enter he ro.moveDown pressiona enter he ro.moveLeft pres…" at bounding box center [262, 149] width 131 height 104
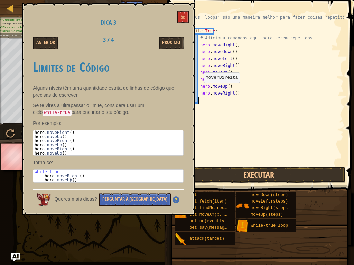
scroll to position [3, 0]
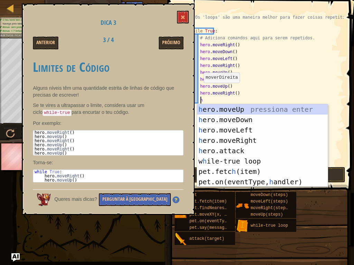
type textarea "he"
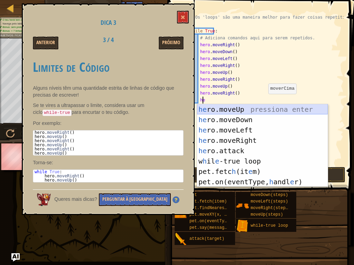
click at [265, 107] on div "he ro.moveUp pressiona enter he ro.moveDown pressiona enter he ro.moveLeft pres…" at bounding box center [262, 156] width 131 height 104
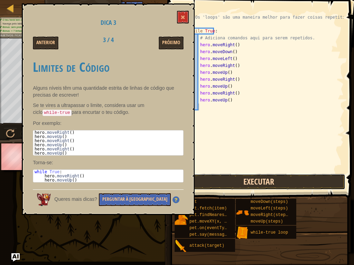
click at [253, 183] on button "Executar" at bounding box center [258, 182] width 173 height 16
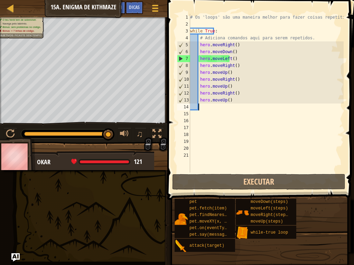
scroll to position [3, 0]
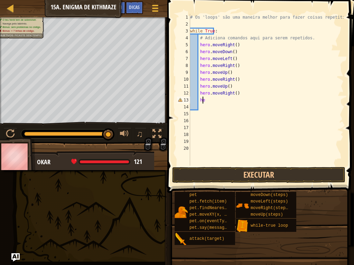
type textarea "h"
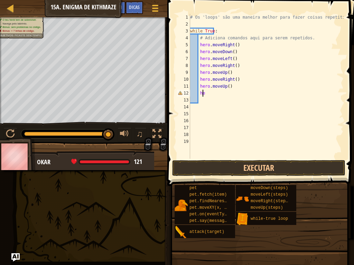
type textarea "h"
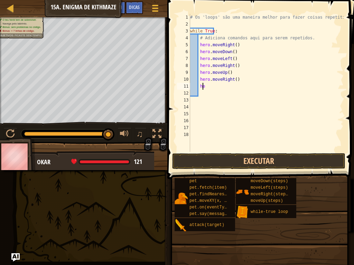
type textarea "h"
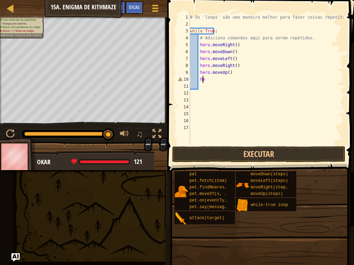
type textarea "h"
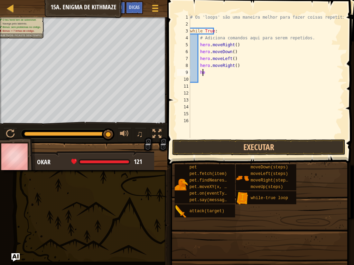
type textarea "h"
click at [249, 146] on button "Executar" at bounding box center [258, 148] width 173 height 16
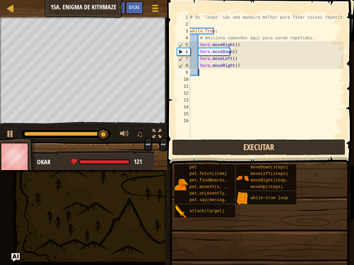
type textarea "k"
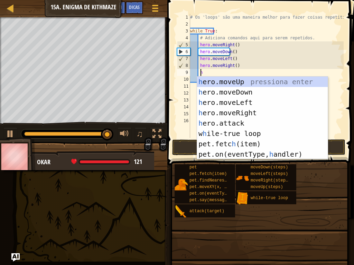
type textarea "he"
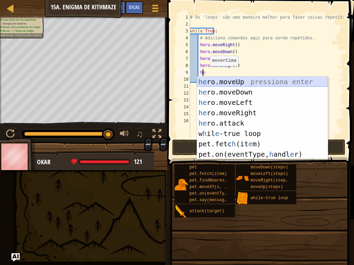
click at [219, 78] on div "he ro.moveUp pressiona enter he ro.moveDown pressiona enter he ro.moveLeft pres…" at bounding box center [262, 129] width 131 height 104
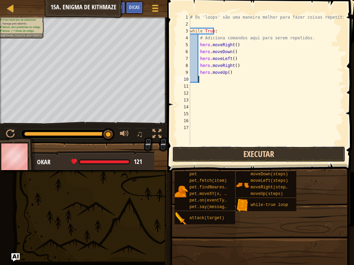
click at [235, 159] on button "Executar" at bounding box center [258, 154] width 173 height 16
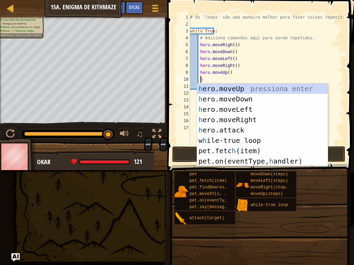
scroll to position [3, 1]
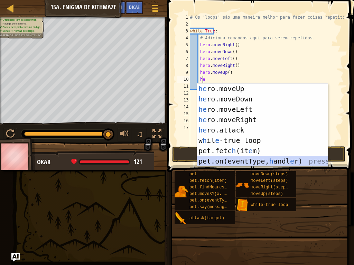
click at [226, 161] on div "he ro.moveUp pressiona enter he ro.moveDown pressiona enter he ro.moveLeft pres…" at bounding box center [262, 136] width 131 height 104
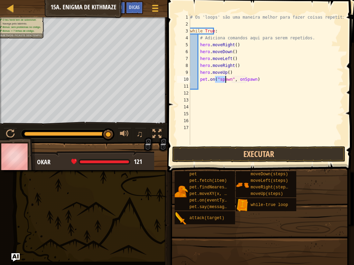
click at [254, 77] on div "# Os 'loops' são uma maneira melhor para fazer coisas repetitivas. while True :…" at bounding box center [266, 86] width 155 height 145
type textarea "p"
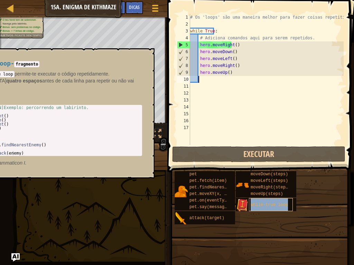
click at [261, 206] on span "while-true loop" at bounding box center [268, 205] width 37 height 5
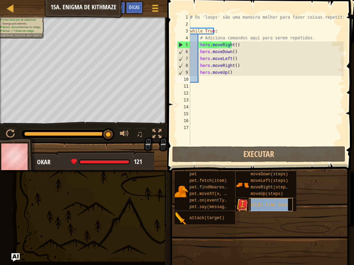
click at [261, 206] on span "while-true loop" at bounding box center [268, 205] width 37 height 5
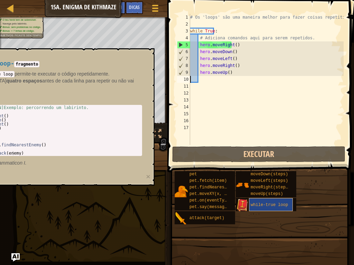
type textarea "hero.moveUp()"
click at [158, 9] on span at bounding box center [155, 8] width 7 height 1
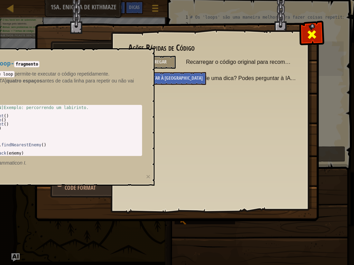
click at [314, 29] on span at bounding box center [311, 34] width 11 height 11
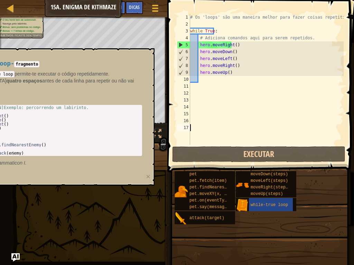
click at [214, 129] on div "# Os 'loops' são uma maneira melhor para fazer coisas repetitivas. while True :…" at bounding box center [266, 86] width 155 height 145
click at [279, 200] on div "while-true loop" at bounding box center [271, 204] width 44 height 13
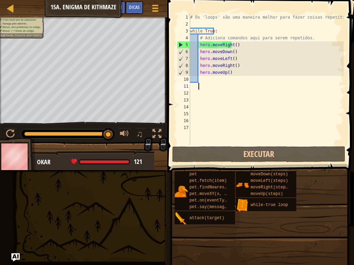
click at [199, 83] on div "# Os 'loops' são uma maneira melhor para fazer coisas repetitivas. while True :…" at bounding box center [266, 86] width 155 height 145
click at [204, 77] on div "# Os 'loops' são uma maneira melhor para fazer coisas repetitivas. while True :…" at bounding box center [266, 86] width 155 height 145
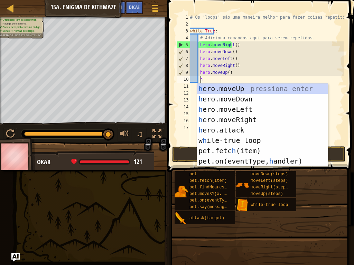
type textarea "he"
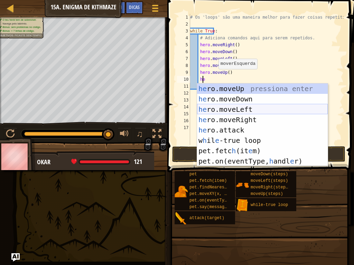
click at [228, 113] on div "he ro.moveUp pressiona enter he ro.moveDown pressiona enter he ro.moveLeft pres…" at bounding box center [262, 136] width 131 height 104
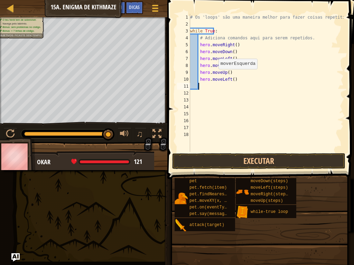
scroll to position [3, 0]
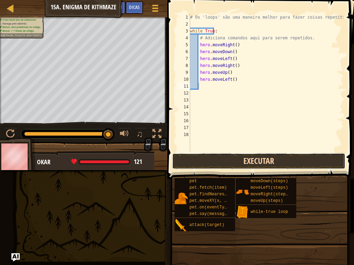
click at [225, 162] on button "Executar" at bounding box center [258, 161] width 173 height 16
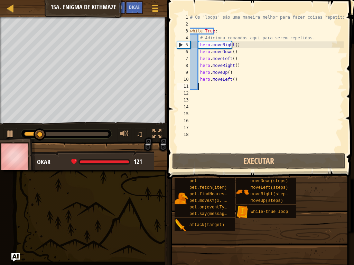
click at [231, 83] on div "# Os 'loops' são uma maneira melhor para fazer coisas repetitivas. while True :…" at bounding box center [266, 90] width 155 height 152
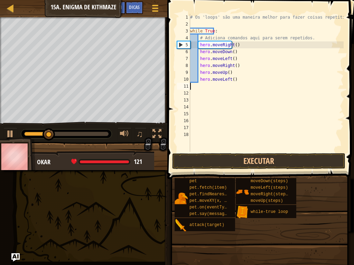
scroll to position [3, 0]
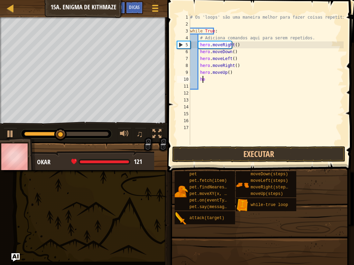
type textarea "h"
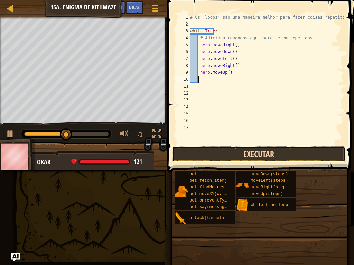
click at [280, 154] on button "Executar" at bounding box center [258, 154] width 173 height 16
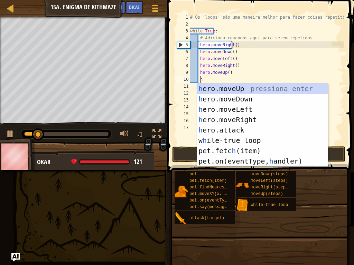
type textarea "he"
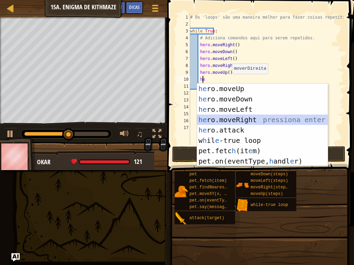
click at [240, 121] on div "he ro.moveUp pressiona enter he ro.moveDown pressiona enter he ro.moveLeft pres…" at bounding box center [262, 136] width 131 height 104
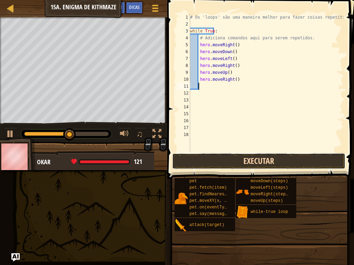
click at [243, 164] on button "Executar" at bounding box center [258, 161] width 173 height 16
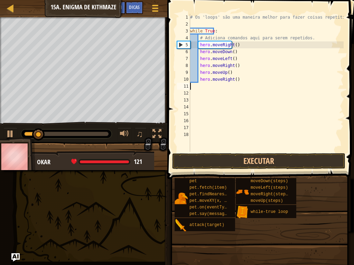
scroll to position [3, 0]
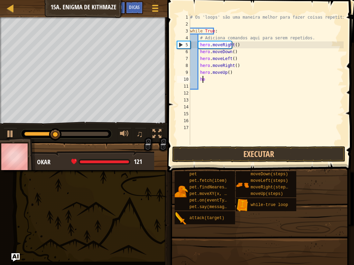
type textarea "h"
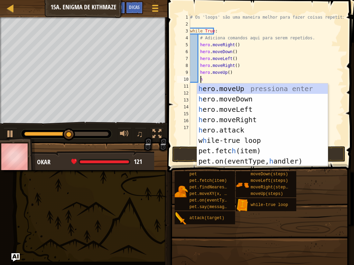
type textarea "he"
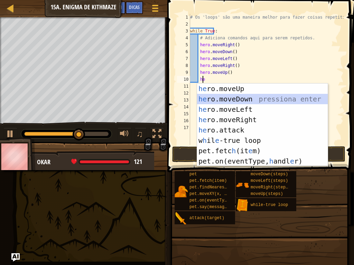
click at [238, 96] on div "he ro.moveUp pressiona enter he ro.moveDown pressiona enter he ro.moveLeft pres…" at bounding box center [262, 136] width 131 height 104
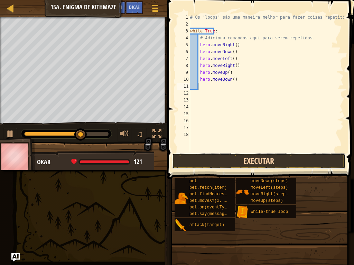
click at [262, 161] on button "Executar" at bounding box center [258, 161] width 173 height 16
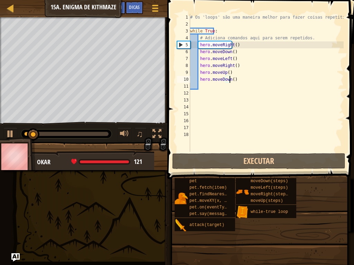
click at [231, 79] on div "# Os 'loops' são uma maneira melhor para fazer coisas repetitivas. while True :…" at bounding box center [266, 90] width 155 height 152
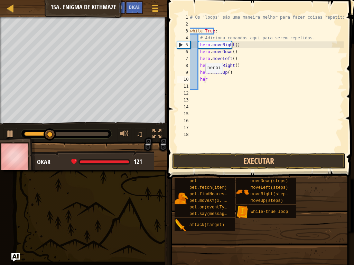
type textarea "h"
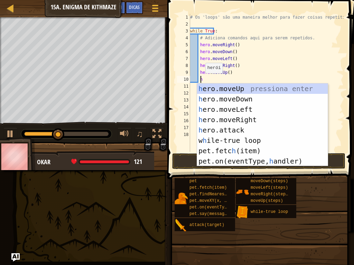
type textarea "he"
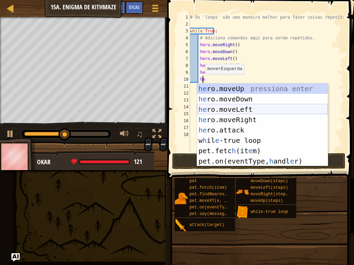
click at [260, 110] on div "he ro.moveUp pressiona enter he ro.moveDown pressiona enter he ro.moveLeft pres…" at bounding box center [262, 136] width 131 height 104
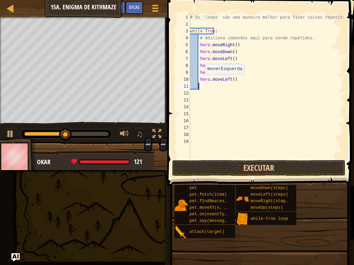
scroll to position [3, 0]
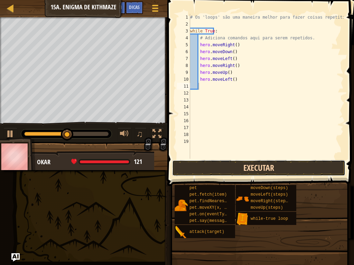
click at [266, 166] on button "Executar" at bounding box center [258, 168] width 173 height 16
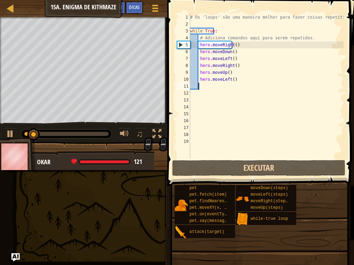
click at [240, 78] on div "# Os 'loops' são uma maneira melhor para fazer coisas repetitivas. while True :…" at bounding box center [266, 93] width 155 height 159
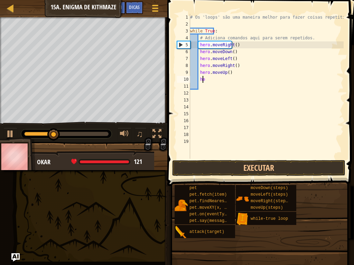
type textarea "h"
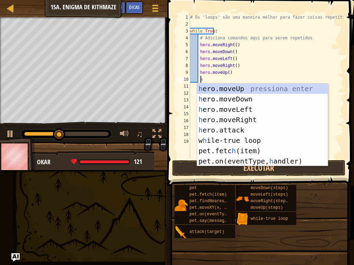
type textarea "he"
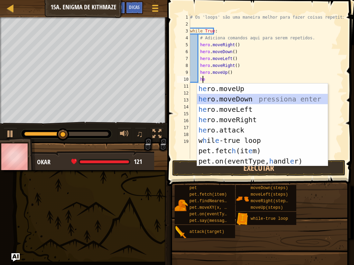
click at [232, 95] on div "he ro.moveUp pressiona enter he ro.moveDown pressiona enter he ro.moveLeft pres…" at bounding box center [262, 136] width 131 height 104
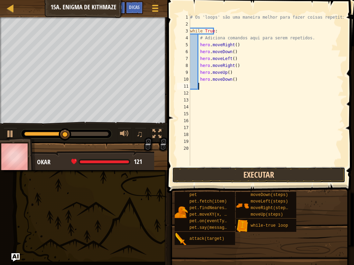
click at [274, 178] on button "Executar" at bounding box center [258, 175] width 173 height 16
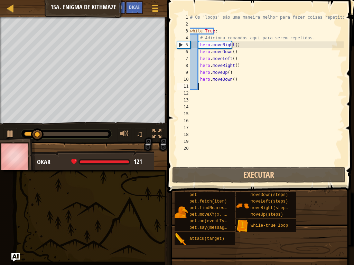
click at [235, 78] on div "# Os 'loops' são uma maneira melhor para fazer coisas repetitivas. while True :…" at bounding box center [266, 97] width 155 height 166
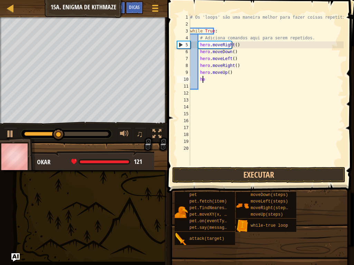
type textarea "h"
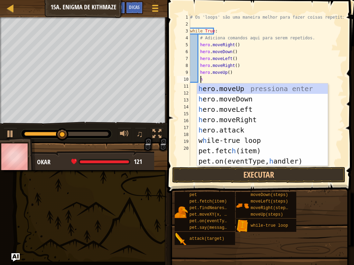
type textarea "he"
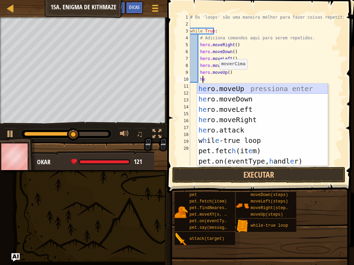
click at [219, 87] on div "he ro.moveUp pressiona enter he ro.moveDown pressiona enter he ro.moveLeft pres…" at bounding box center [262, 136] width 131 height 104
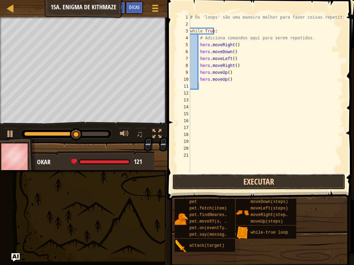
click at [282, 181] on button "Executar" at bounding box center [258, 182] width 173 height 16
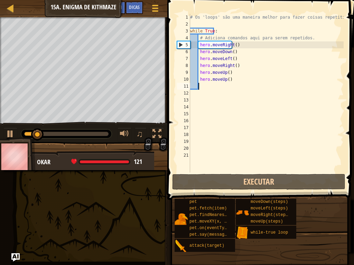
drag, startPoint x: 236, startPoint y: 80, endPoint x: 240, endPoint y: 72, distance: 9.0
click at [239, 73] on div "# Os 'loops' são uma maneira melhor para fazer coisas repetitivas. while True :…" at bounding box center [266, 100] width 155 height 173
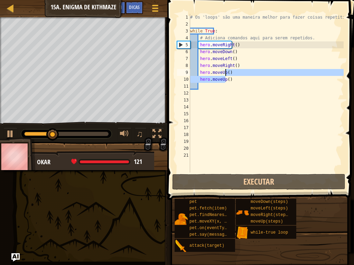
type textarea "hero.moveUp()"
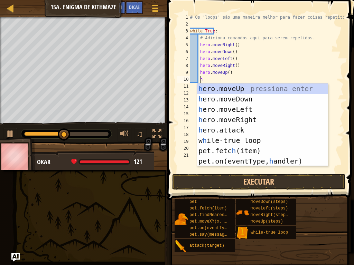
type textarea "he"
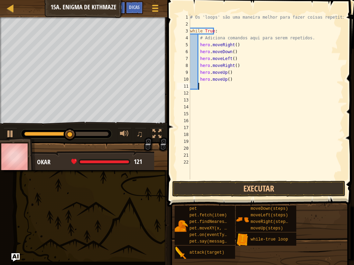
click at [235, 83] on div "# Os 'loops' são uma maneira melhor para fazer coisas repetitivas. while True :…" at bounding box center [266, 104] width 155 height 180
click at [230, 80] on div "# Os 'loops' são uma maneira melhor para fazer coisas repetitivas. while True :…" at bounding box center [266, 104] width 155 height 180
type textarea "h"
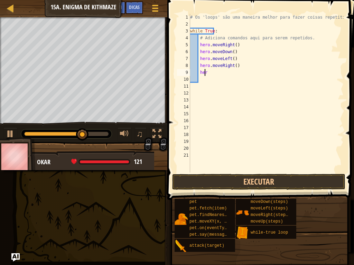
type textarea "h"
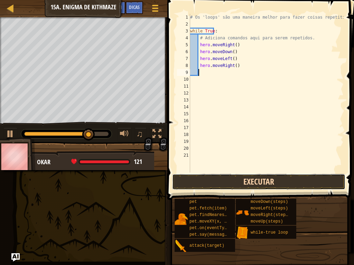
click at [255, 177] on button "Executar" at bounding box center [258, 182] width 173 height 16
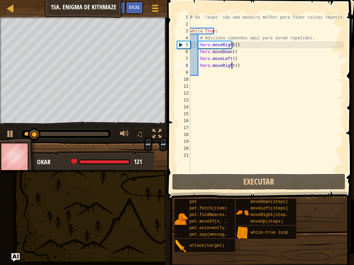
click at [242, 65] on div "# Os 'loops' são uma maneira melhor para fazer coisas repetitivas. while True :…" at bounding box center [266, 100] width 155 height 173
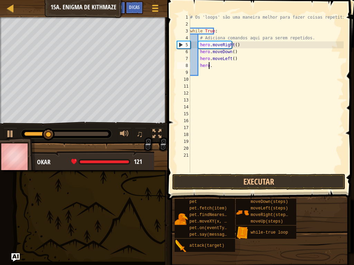
type textarea "h"
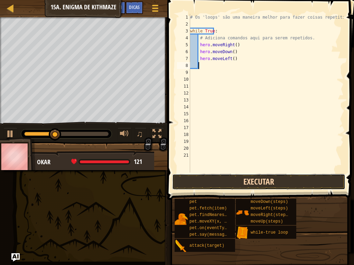
click at [207, 187] on button "Executar" at bounding box center [258, 182] width 173 height 16
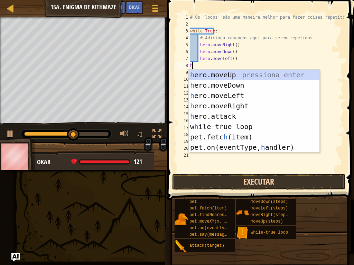
type textarea "he"
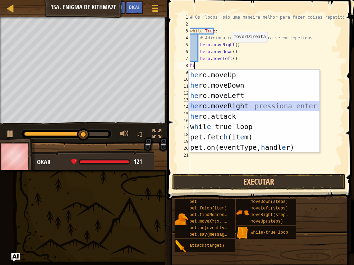
click at [234, 107] on div "he ro.moveUp pressiona enter he ro.moveDown pressiona enter he ro.moveLeft pres…" at bounding box center [254, 122] width 131 height 104
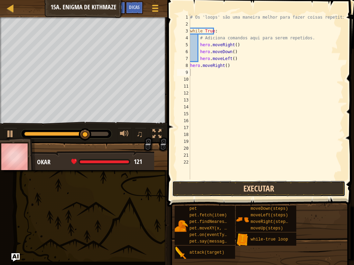
click at [279, 189] on button "Executar" at bounding box center [258, 189] width 173 height 16
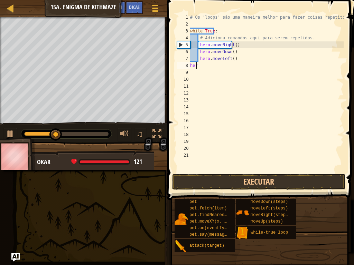
type textarea "h"
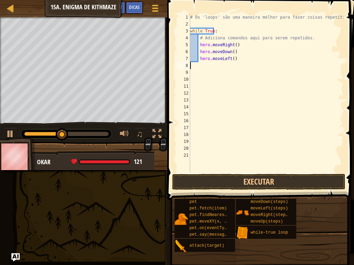
type textarea "hero.moveLeft()"
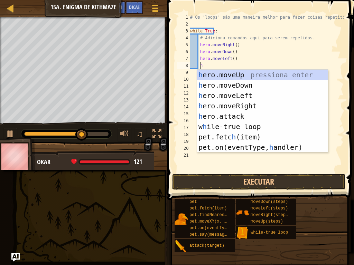
scroll to position [3, 1]
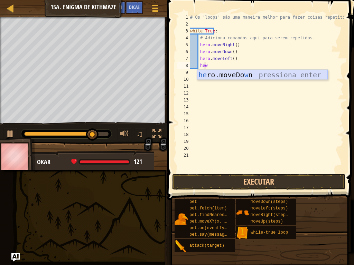
type textarea "he"
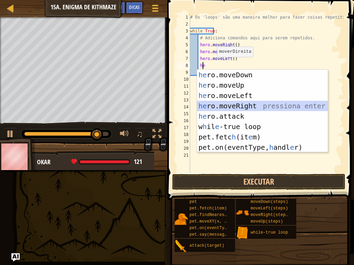
click at [248, 104] on div "he ro.moveDown pressiona enter he ro.moveUp pressiona enter he ro.moveLeft pres…" at bounding box center [262, 122] width 131 height 104
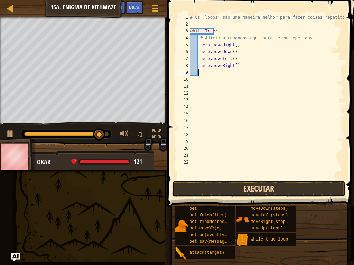
click at [244, 189] on button "Executar" at bounding box center [258, 189] width 173 height 16
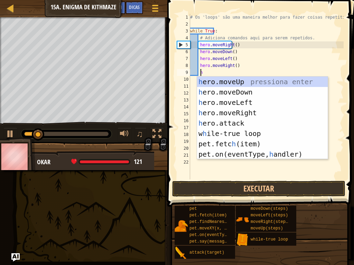
type textarea "he"
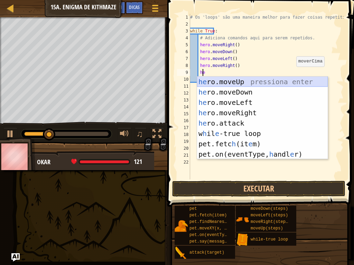
click at [260, 80] on div "he ro.moveUp pressiona enter he ro.moveDown pressiona enter he ro.moveLeft pres…" at bounding box center [262, 129] width 131 height 104
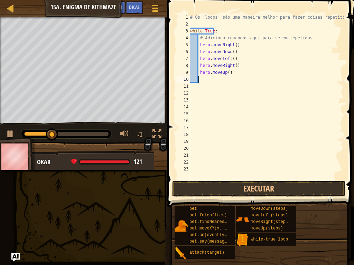
scroll to position [3, 0]
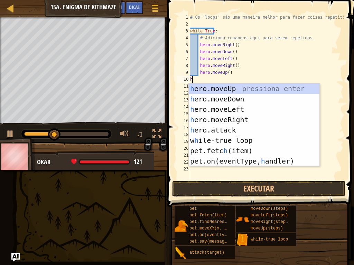
type textarea "he"
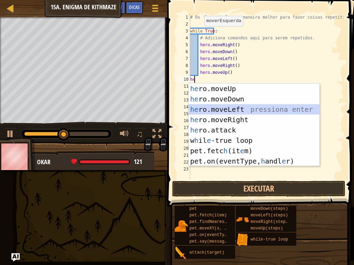
click at [229, 110] on div "he ro.moveUp pressiona enter he ro.moveDown pressiona enter he ro.moveLeft pres…" at bounding box center [254, 136] width 131 height 104
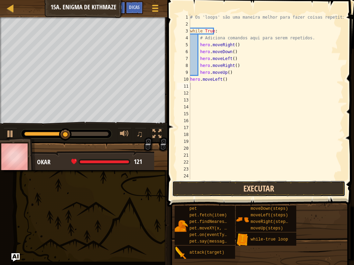
click at [220, 194] on button "Executar" at bounding box center [258, 189] width 173 height 16
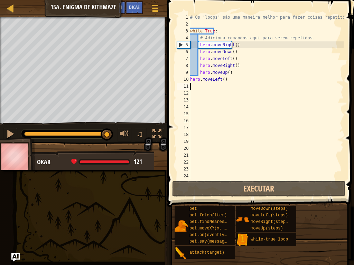
drag, startPoint x: 107, startPoint y: 133, endPoint x: 104, endPoint y: 132, distance: 3.5
click at [104, 133] on div at bounding box center [66, 134] width 84 height 4
click at [17, 135] on div "♫" at bounding box center [83, 132] width 167 height 21
click at [16, 135] on button at bounding box center [10, 135] width 14 height 14
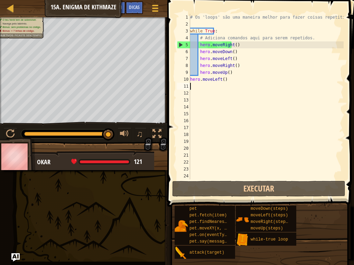
type textarea "hero.moveLeft()"
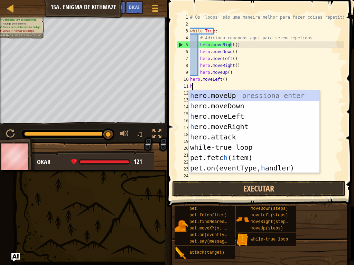
type textarea "he"
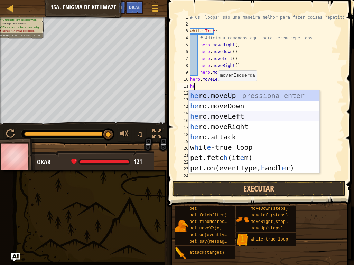
click at [235, 117] on div "he ro.moveUp pressiona enter he ro.moveDown pressiona enter he ro.moveLeft pres…" at bounding box center [254, 143] width 131 height 104
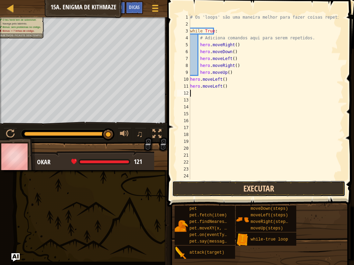
click at [232, 184] on button "Executar" at bounding box center [258, 189] width 173 height 16
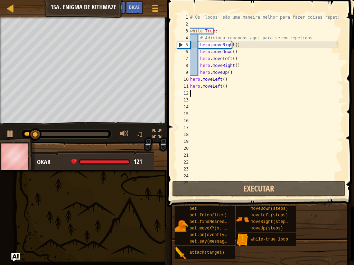
click at [105, 133] on div at bounding box center [66, 134] width 84 height 4
click at [17, 135] on button at bounding box center [10, 135] width 14 height 14
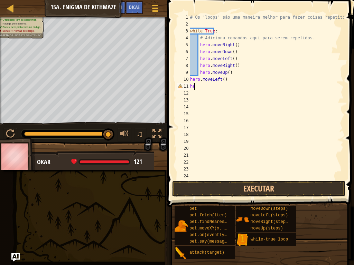
type textarea "h"
type textarea "hero.moveUp()"
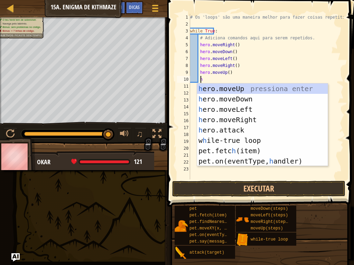
type textarea "he"
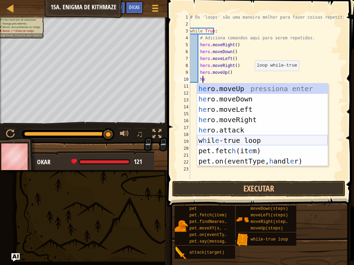
click at [251, 142] on div "he ro.moveUp pressiona enter he ro.moveDown pressiona enter he ro.moveLeft pres…" at bounding box center [262, 136] width 131 height 104
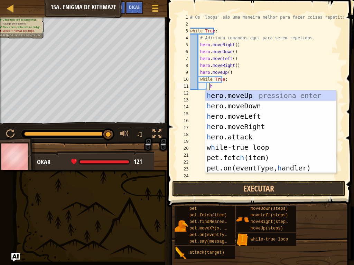
type textarea "he"
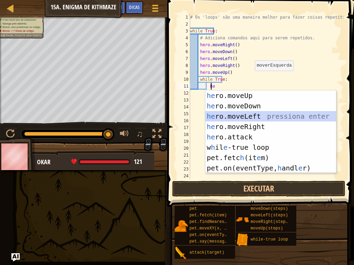
click at [245, 117] on div "he ro.moveUp pressiona enter he ro.moveDown pressiona enter he ro.moveLeft pres…" at bounding box center [270, 143] width 131 height 104
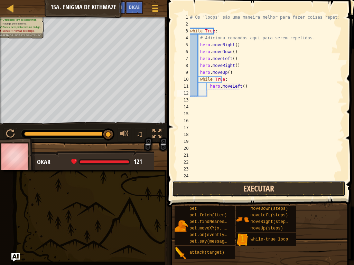
click at [222, 190] on button "Executar" at bounding box center [258, 189] width 173 height 16
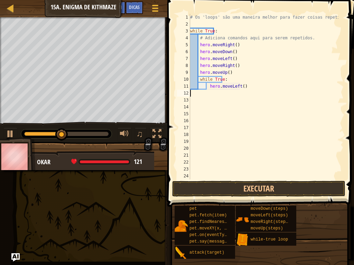
scroll to position [3, 0]
type textarea "hero.moveLeft()"
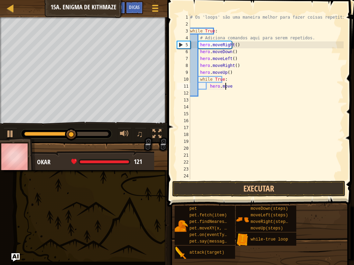
type textarea "h"
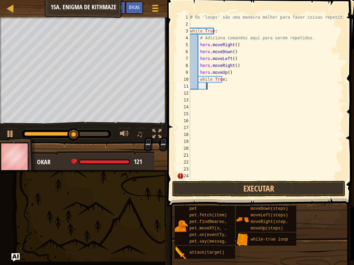
type textarea "h"
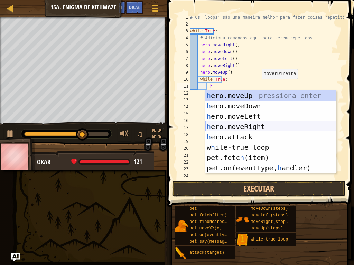
click at [245, 130] on div "h ero.moveUp pressiona enter h ero.moveDown pressiona enter h ero.moveLeft pres…" at bounding box center [270, 143] width 131 height 104
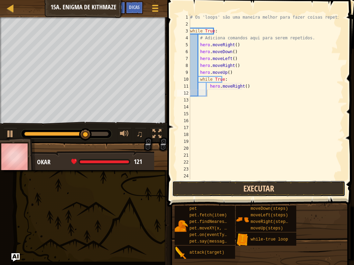
click at [207, 191] on button "Executar" at bounding box center [258, 189] width 173 height 16
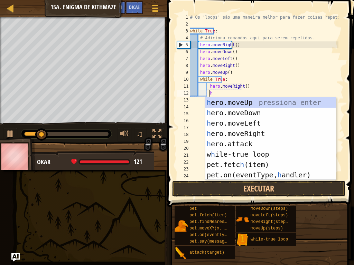
type textarea "he"
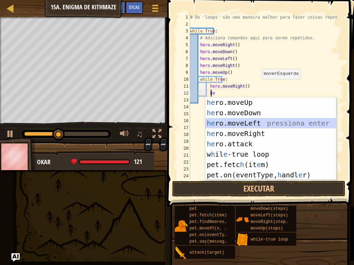
click at [241, 123] on div "he ro.moveUp pressiona enter he ro.moveDown pressiona enter he ro.moveLeft pres…" at bounding box center [270, 149] width 131 height 104
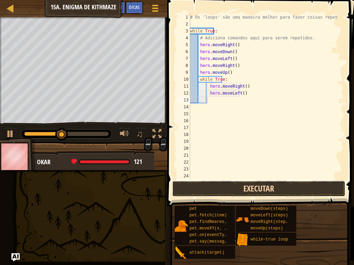
click at [261, 194] on button "Executar" at bounding box center [258, 189] width 173 height 16
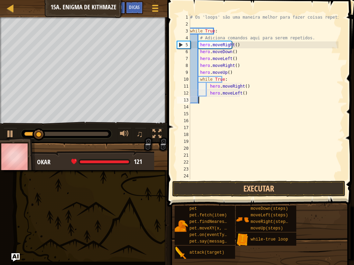
scroll to position [3, 0]
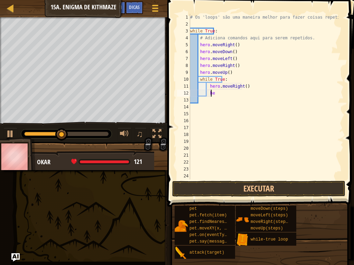
type textarea "h"
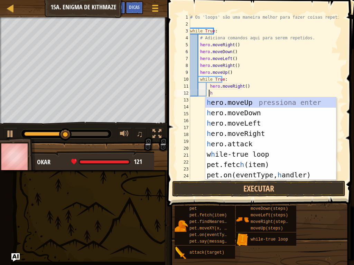
type textarea "he"
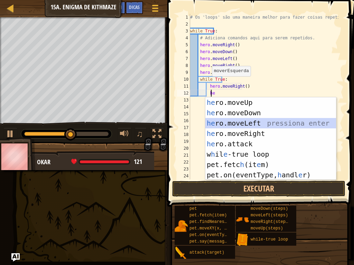
click at [263, 123] on div "he ro.moveUp pressiona enter he ro.moveDown pressiona enter he ro.moveLeft pres…" at bounding box center [270, 149] width 131 height 104
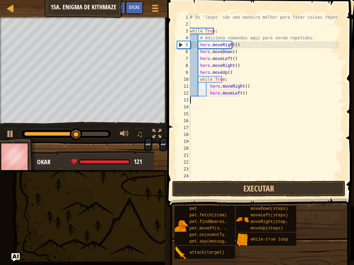
scroll to position [3, 0]
type textarea "h"
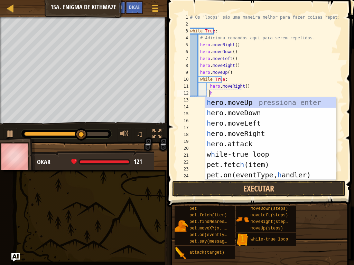
type textarea "he"
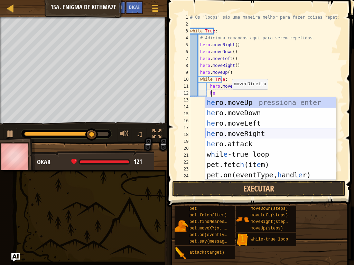
click at [265, 130] on div "he ro.moveUp pressiona enter he ro.moveDown pressiona enter he ro.moveLeft pres…" at bounding box center [270, 149] width 131 height 104
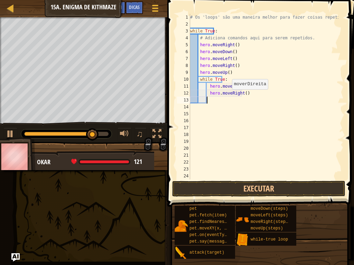
scroll to position [3, 1]
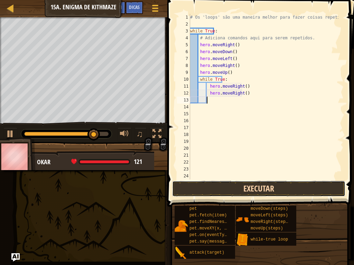
click at [258, 188] on button "Executar" at bounding box center [258, 189] width 173 height 16
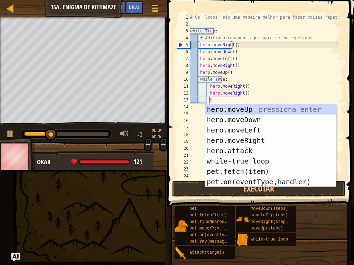
type textarea "he"
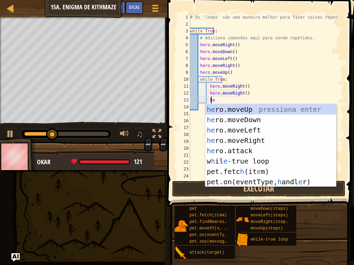
scroll to position [3, 1]
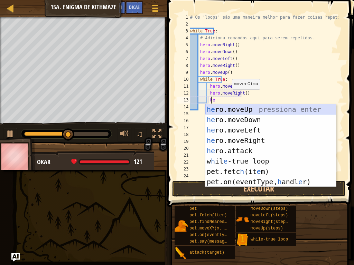
click at [257, 114] on div "he ro.moveUp pressiona enter he ro.moveDown pressiona enter he ro.moveLeft pres…" at bounding box center [270, 156] width 131 height 104
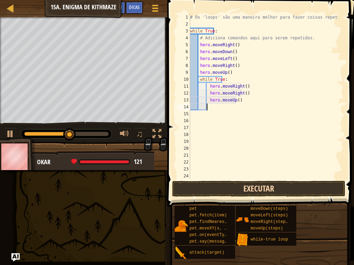
scroll to position [3, 1]
click at [270, 192] on button "Executar" at bounding box center [258, 189] width 173 height 16
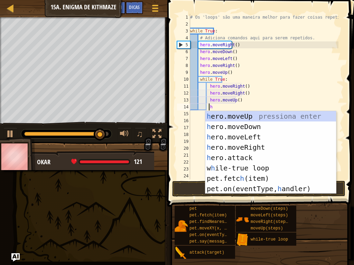
type textarea "he"
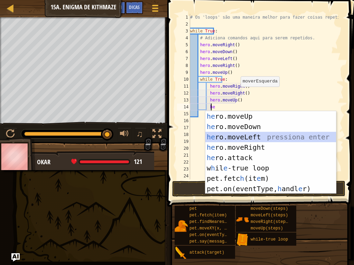
click at [230, 134] on div "he ro.moveUp pressiona enter he ro.moveDown pressiona enter he ro.moveLeft pres…" at bounding box center [270, 163] width 131 height 104
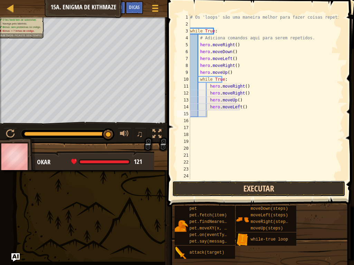
click at [245, 188] on button "Executar" at bounding box center [258, 189] width 173 height 16
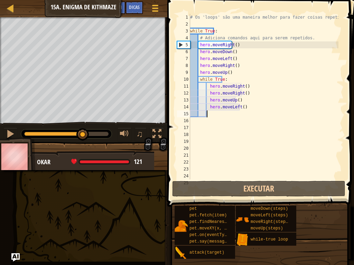
click at [105, 134] on div at bounding box center [66, 134] width 84 height 4
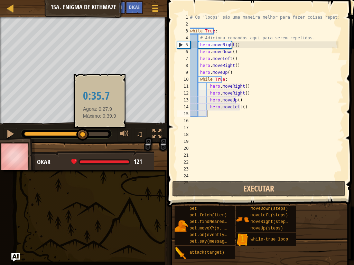
click at [99, 133] on div at bounding box center [66, 134] width 84 height 4
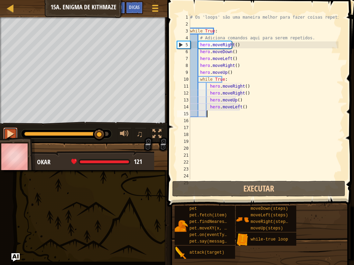
click at [4, 135] on button at bounding box center [10, 135] width 14 height 14
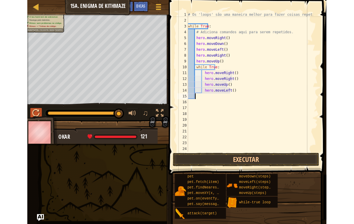
scroll to position [3, 0]
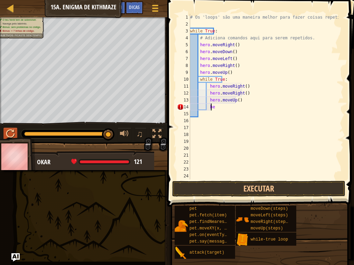
type textarea "h"
click at [155, 128] on button at bounding box center [157, 135] width 14 height 14
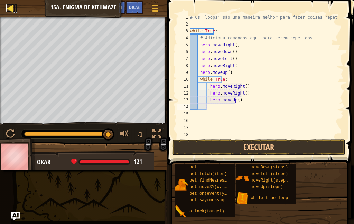
click at [10, 8] on div at bounding box center [10, 8] width 9 height 9
select select "pt-PT"
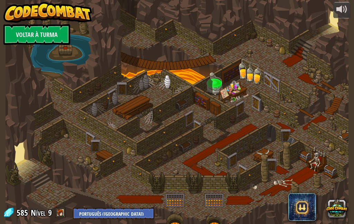
select select "pt-PT"
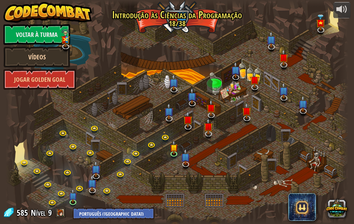
select select "pt-PT"
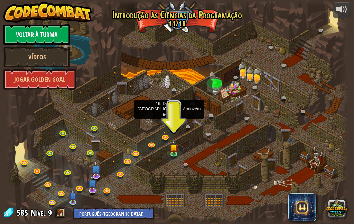
click at [171, 120] on link at bounding box center [170, 118] width 14 height 14
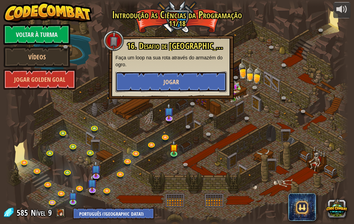
click at [161, 79] on button "Jogar" at bounding box center [170, 82] width 111 height 21
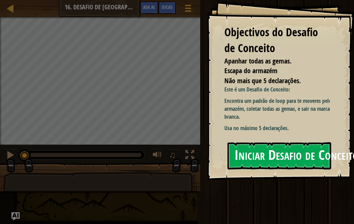
click at [282, 162] on button "Iniciar Desafio de Conceito" at bounding box center [279, 155] width 104 height 27
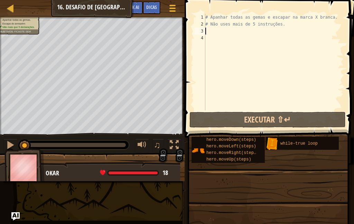
click at [218, 28] on div "# Apanhar todas as gemas e escapar na marca X branca. # Não uses mais de 5 inst…" at bounding box center [274, 69] width 140 height 111
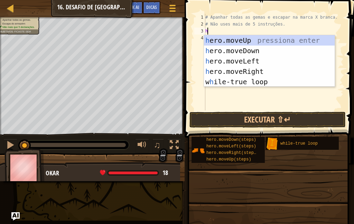
type textarea "he"
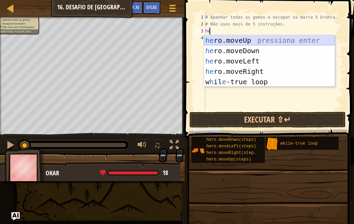
click at [260, 37] on div "he ro.moveUp pressiona enter he ro.moveDown pressiona enter he ro.moveLeft pres…" at bounding box center [269, 71] width 131 height 73
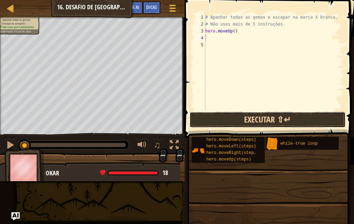
click at [261, 121] on button "Executar ⇧↵" at bounding box center [267, 120] width 156 height 16
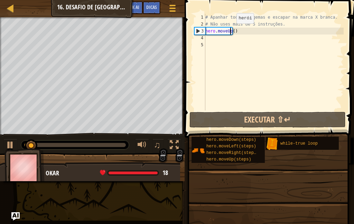
click at [230, 30] on div "# Apanhar todas as gemas e escapar na marca X branca. # Não uses mais de 5 inst…" at bounding box center [274, 69] width 140 height 111
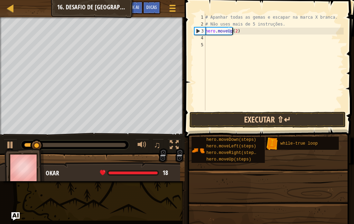
type textarea "hero.moveUp(2)"
click at [257, 116] on button "Executar ⇧↵" at bounding box center [267, 120] width 156 height 16
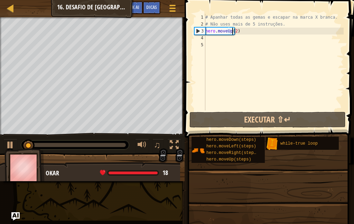
click at [210, 36] on div "# Apanhar todas as gemas e escapar na marca X branca. # Não uses mais de 5 inst…" at bounding box center [274, 69] width 140 height 111
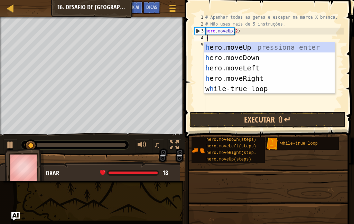
type textarea "he"
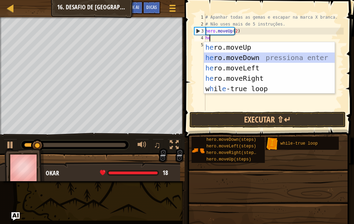
click at [223, 61] on div "he ro.moveUp pressiona enter he ro.moveDown pressiona enter he ro.moveLeft pres…" at bounding box center [269, 78] width 131 height 73
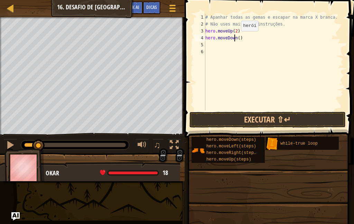
click at [235, 38] on div "# Apanhar todas as gemas e escapar na marca X branca. # Não uses mais de 5 inst…" at bounding box center [274, 69] width 140 height 111
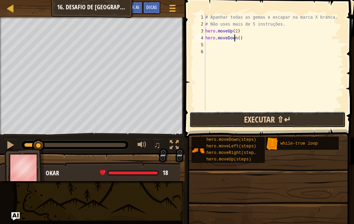
click at [272, 117] on button "Executar ⇧↵" at bounding box center [267, 120] width 156 height 16
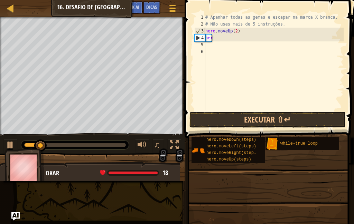
type textarea "h"
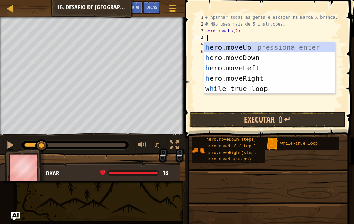
type textarea "he"
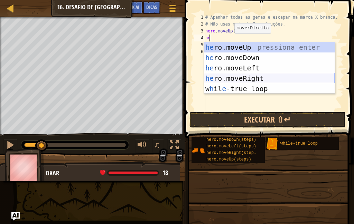
click at [247, 78] on div "he ro.moveUp pressiona enter he ro.moveDown pressiona enter he ro.moveLeft pres…" at bounding box center [269, 78] width 131 height 73
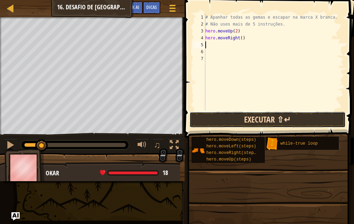
click at [253, 115] on button "Executar ⇧↵" at bounding box center [267, 120] width 156 height 16
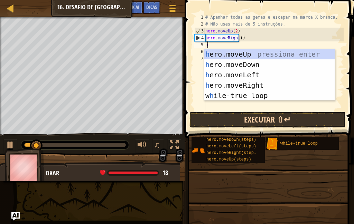
type textarea "he"
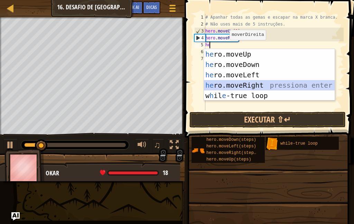
click at [243, 85] on div "he ro.moveUp pressiona enter he ro.moveDown pressiona enter he ro.moveLeft pres…" at bounding box center [269, 85] width 131 height 73
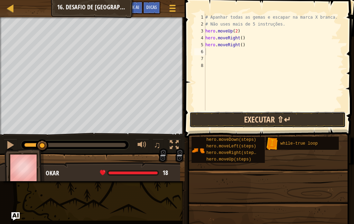
click at [239, 125] on button "Executar ⇧↵" at bounding box center [267, 120] width 156 height 16
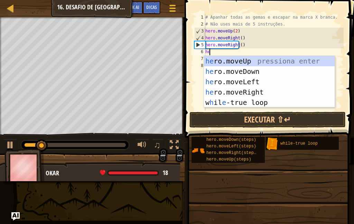
type textarea "he"
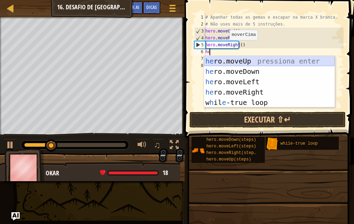
click at [245, 63] on div "he ro.moveUp pressiona enter he ro.moveDown pressiona enter he ro.moveLeft pres…" at bounding box center [269, 92] width 131 height 73
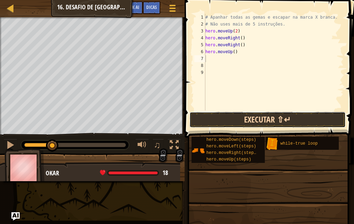
click at [257, 118] on button "Executar ⇧↵" at bounding box center [267, 120] width 156 height 16
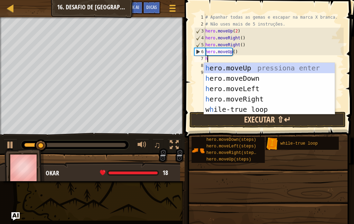
type textarea "he"
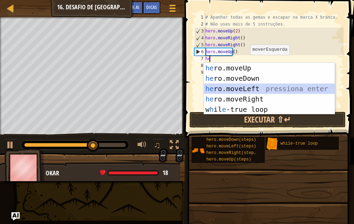
click at [242, 92] on div "he ro.moveUp pressiona enter he ro.moveDown pressiona enter he ro.moveLeft pres…" at bounding box center [269, 99] width 131 height 73
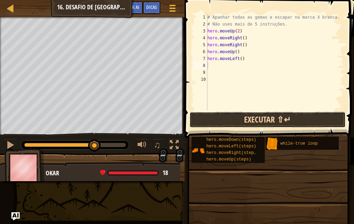
click at [249, 119] on button "Executar ⇧↵" at bounding box center [267, 120] width 156 height 16
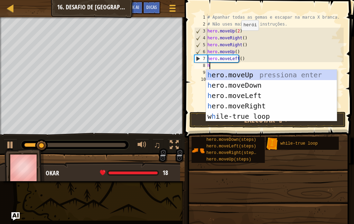
type textarea "he"
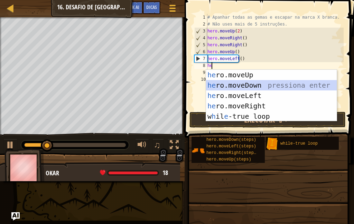
click at [253, 87] on div "he ro.moveUp pressiona enter he ro.moveDown pressiona enter he ro.moveLeft pres…" at bounding box center [271, 106] width 131 height 73
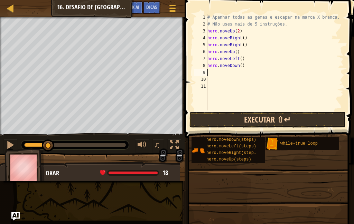
drag, startPoint x: 274, startPoint y: 130, endPoint x: 267, endPoint y: 126, distance: 8.4
click at [267, 127] on div "Dicas Vídeos 1 2 3 4 5 6 7 8 9 10 11 # Apanhar todas as gemas e escapar na marc…" at bounding box center [267, 110] width 171 height 221
click at [266, 114] on button "Executar ⇧↵" at bounding box center [267, 120] width 156 height 16
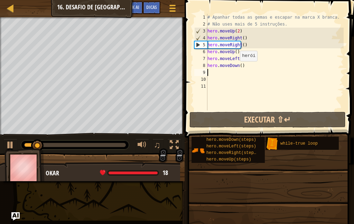
click at [237, 67] on div "# Apanhar todas as gemas e escapar na marca X branca. # Não uses mais de 5 inst…" at bounding box center [274, 69] width 137 height 111
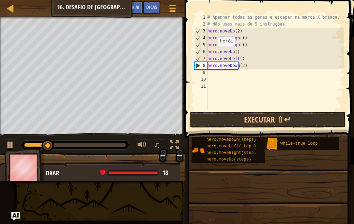
scroll to position [3, 2]
type textarea "hero.moveDown(2)"
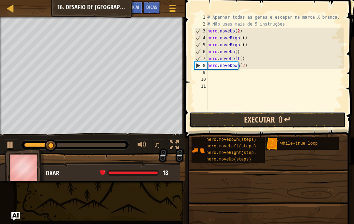
click at [264, 122] on button "Executar ⇧↵" at bounding box center [267, 120] width 156 height 16
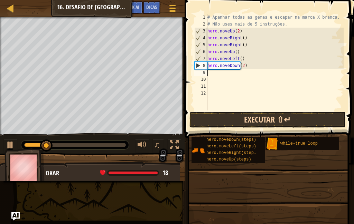
scroll to position [3, 0]
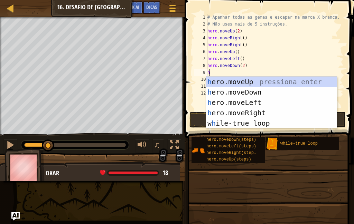
type textarea "he"
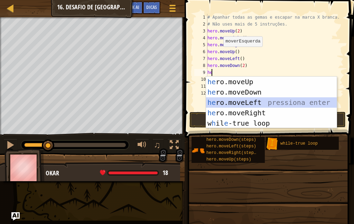
click at [236, 105] on div "he ro.moveUp pressiona enter he ro.moveDown pressiona enter he ro.moveLeft pres…" at bounding box center [271, 113] width 131 height 73
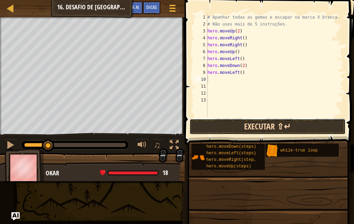
click at [236, 125] on button "Executar ⇧↵" at bounding box center [267, 127] width 156 height 16
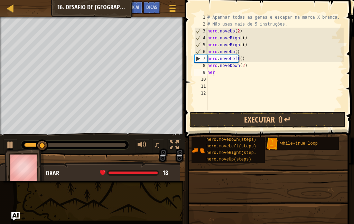
type textarea "h"
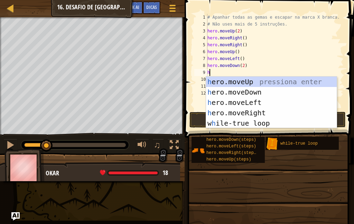
type textarea "he"
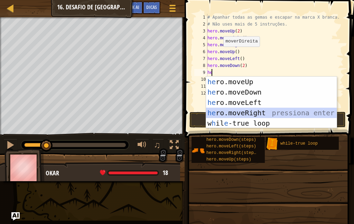
click at [292, 111] on div "he ro.moveUp pressiona enter he ro.moveDown pressiona enter he ro.moveLeft pres…" at bounding box center [271, 113] width 131 height 73
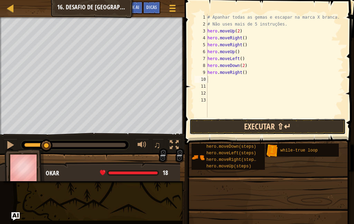
click at [282, 130] on button "Executar ⇧↵" at bounding box center [267, 127] width 156 height 16
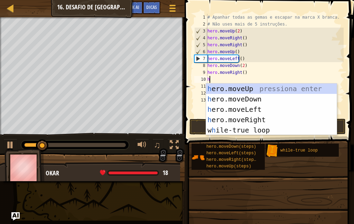
type textarea "he"
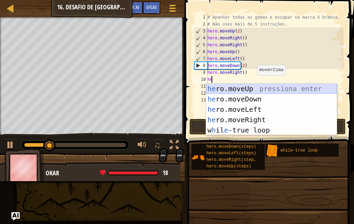
click at [240, 89] on div "he ro.moveUp pressiona enter he ro.moveDown pressiona enter he ro.moveLeft pres…" at bounding box center [271, 120] width 131 height 73
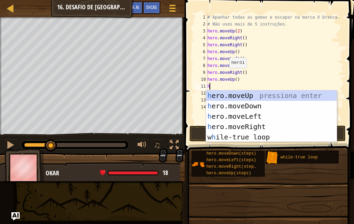
type textarea "he"
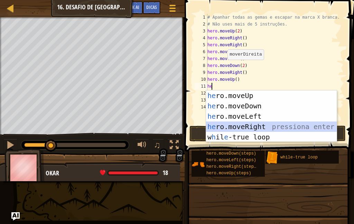
click at [272, 126] on div "he ro.moveUp pressiona enter he ro.moveDown pressiona enter he ro.moveLeft pres…" at bounding box center [271, 127] width 131 height 73
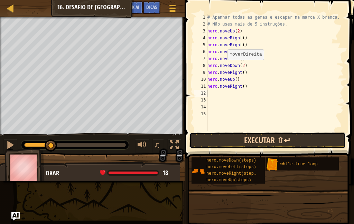
click at [274, 144] on button "Executar ⇧↵" at bounding box center [267, 141] width 156 height 16
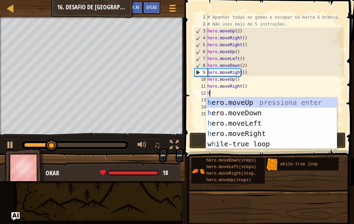
type textarea "he"
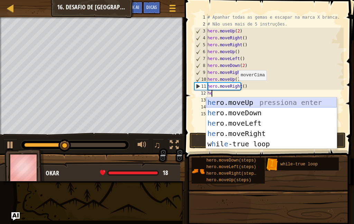
drag, startPoint x: 226, startPoint y: 101, endPoint x: 209, endPoint y: 103, distance: 16.7
click at [209, 103] on div "he ro.moveUp pressiona enter he ro.moveDown pressiona enter he ro.moveLeft pres…" at bounding box center [271, 133] width 131 height 73
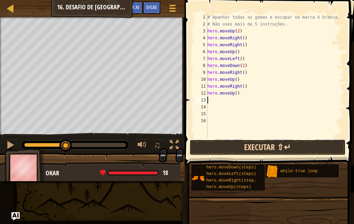
click at [254, 143] on button "Executar ⇧↵" at bounding box center [267, 148] width 156 height 16
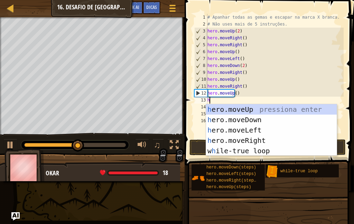
type textarea "he"
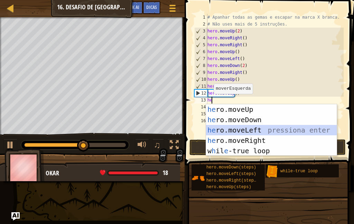
click at [242, 132] on div "he ro.moveUp pressiona enter he ro.moveDown pressiona enter he ro.moveLeft pres…" at bounding box center [271, 140] width 131 height 73
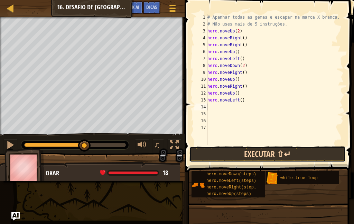
click at [225, 152] on button "Executar ⇧↵" at bounding box center [267, 154] width 156 height 16
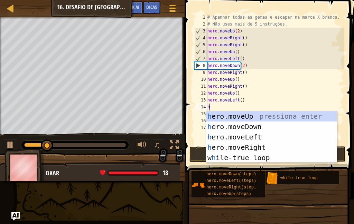
type textarea "he"
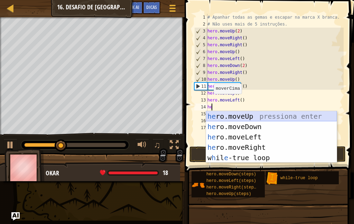
click at [245, 117] on div "he ro.moveUp pressiona enter he ro.moveDown pressiona enter he ro.moveLeft pres…" at bounding box center [271, 147] width 131 height 73
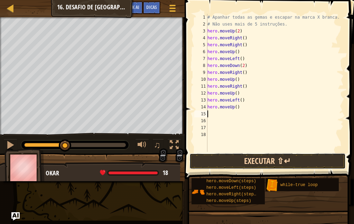
click at [249, 161] on button "Executar ⇧↵" at bounding box center [267, 161] width 156 height 16
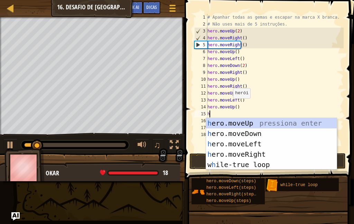
type textarea "he"
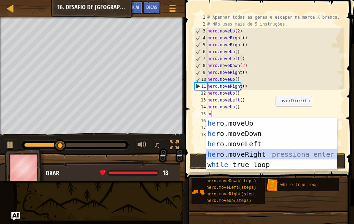
click at [271, 149] on div "he ro.moveUp pressiona enter he ro.moveDown pressiona enter he ro.moveLeft pres…" at bounding box center [271, 154] width 131 height 73
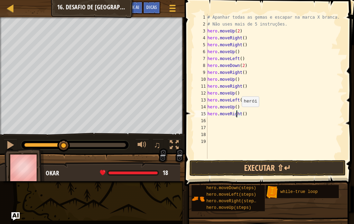
drag, startPoint x: 237, startPoint y: 114, endPoint x: 241, endPoint y: 114, distance: 3.5
click at [238, 114] on div "# Apanhar todas as gemas e escapar na marca X branca. # Não uses mais de 5 inst…" at bounding box center [274, 93] width 137 height 159
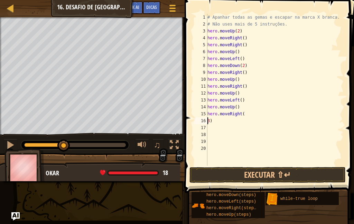
type textarea "hero.moveRight(3)"
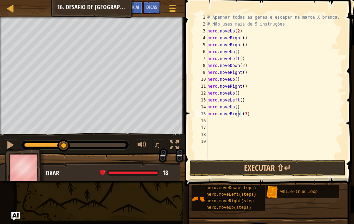
click at [218, 121] on div "# Apanhar todas as gemas e escapar na marca X branca. # Não uses mais de 5 inst…" at bounding box center [274, 93] width 137 height 159
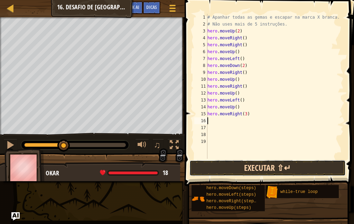
click at [257, 165] on button "Executar ⇧↵" at bounding box center [267, 168] width 156 height 16
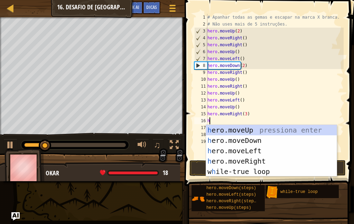
type textarea "he"
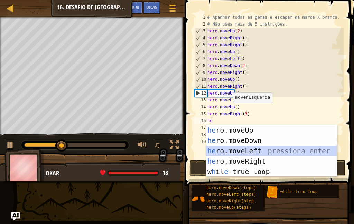
click at [267, 149] on div "he ro.moveUp pressiona enter he ro.moveDown pressiona enter he ro.moveLeft pres…" at bounding box center [271, 161] width 131 height 73
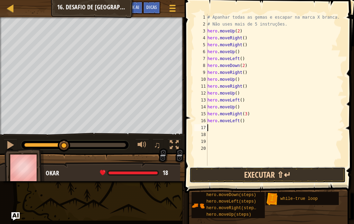
click at [277, 179] on button "Executar ⇧↵" at bounding box center [267, 175] width 156 height 16
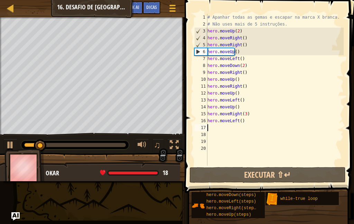
click at [243, 123] on div "# Apanhar todas as gemas e escapar na marca X branca. # Não uses mais de 5 inst…" at bounding box center [274, 97] width 137 height 166
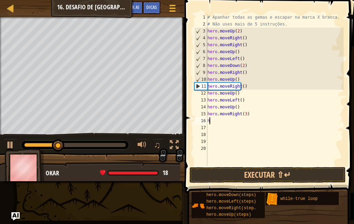
type textarea "h"
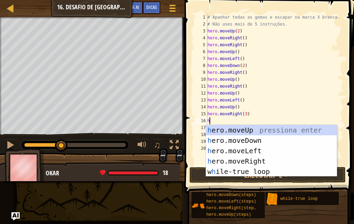
type textarea "he"
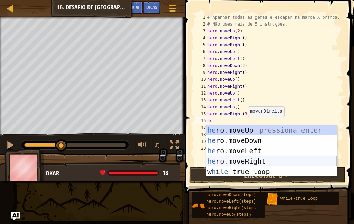
click at [260, 159] on div "he ro.moveUp pressiona enter he ro.moveDown pressiona enter he ro.moveLeft pres…" at bounding box center [271, 161] width 131 height 73
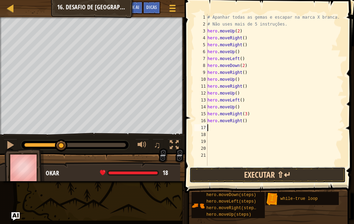
click at [265, 175] on button "Executar ⇧↵" at bounding box center [267, 175] width 156 height 16
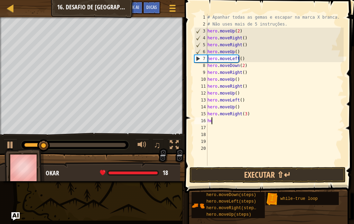
type textarea "h"
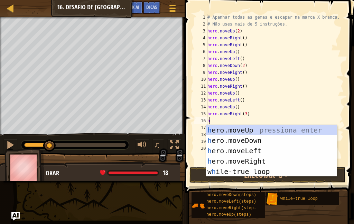
type textarea "he"
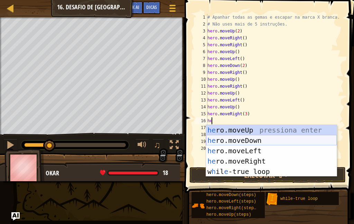
drag, startPoint x: 251, startPoint y: 143, endPoint x: 255, endPoint y: 144, distance: 3.9
click at [253, 143] on div "he ro.moveUp pressiona enter he ro.moveDown pressiona enter he ro.moveLeft pres…" at bounding box center [271, 161] width 131 height 73
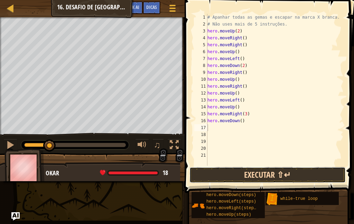
click at [288, 175] on button "Executar ⇧↵" at bounding box center [267, 175] width 156 height 16
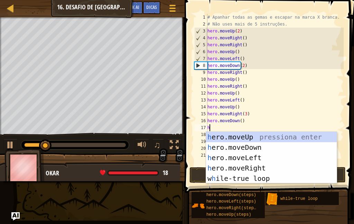
type textarea "he"
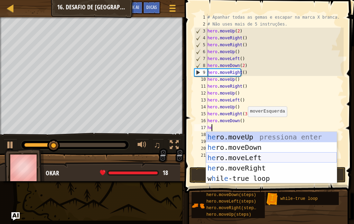
click at [269, 160] on div "he ro.moveUp pressiona enter he ro.moveDown pressiona enter he ro.moveLeft pres…" at bounding box center [271, 168] width 131 height 73
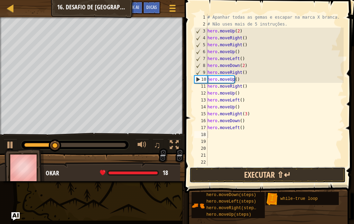
click at [271, 173] on button "Executar ⇧↵" at bounding box center [267, 175] width 156 height 16
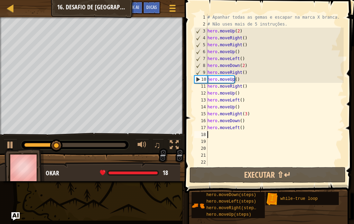
click at [124, 146] on div at bounding box center [75, 145] width 102 height 4
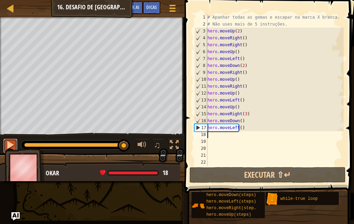
click at [12, 146] on div at bounding box center [10, 145] width 9 height 9
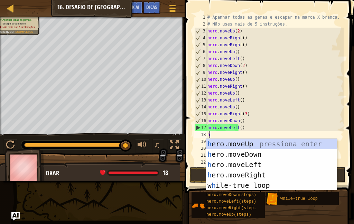
type textarea "he"
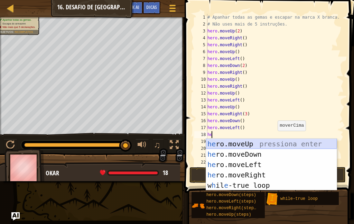
click at [274, 141] on div "he ro.moveUp pressiona enter he ro.moveDown pressiona enter he ro.moveLeft pres…" at bounding box center [271, 175] width 131 height 73
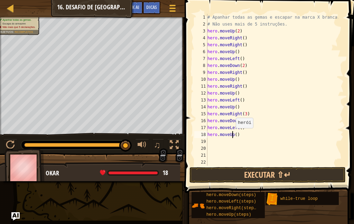
click at [231, 135] on div "# Apanhar todas as gemas e escapar na marca X branca. # Não uses mais de 5 inst…" at bounding box center [272, 97] width 132 height 166
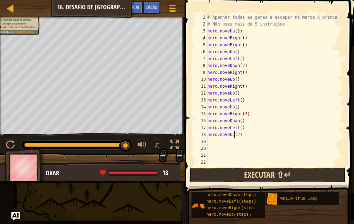
click at [251, 175] on button "Executar ⇧↵" at bounding box center [267, 175] width 156 height 16
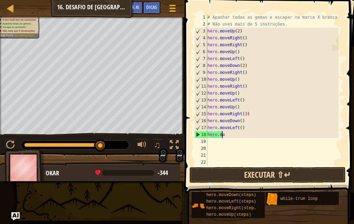
scroll to position [3, 0]
type textarea "h"
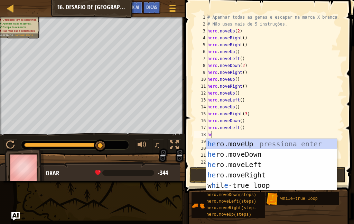
click at [286, 114] on div "# Apanhar todas as gemas e escapar na marca X branca. # Não uses mais de 5 inst…" at bounding box center [272, 97] width 132 height 166
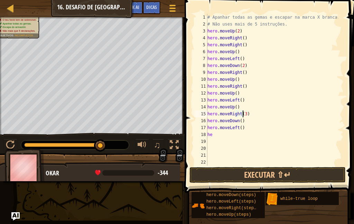
click at [302, 184] on span at bounding box center [269, 86] width 175 height 213
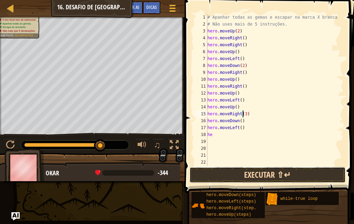
click at [300, 180] on button "Executar ⇧↵" at bounding box center [267, 175] width 156 height 16
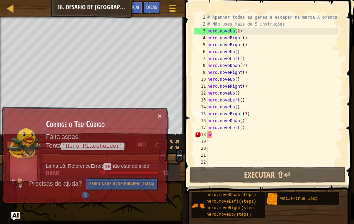
click at [220, 133] on div "# Apanhar todas as gemas e escapar na marca X branca. # Não uses mais de 5 inst…" at bounding box center [272, 97] width 132 height 166
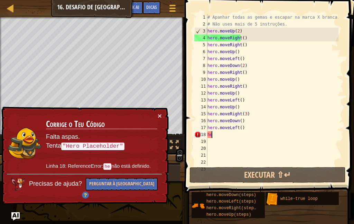
type textarea "h"
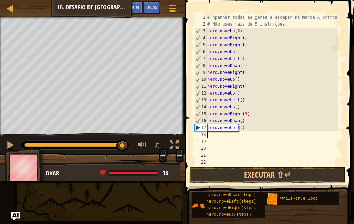
click at [123, 144] on div at bounding box center [75, 145] width 102 height 4
click at [8, 141] on div at bounding box center [10, 145] width 9 height 9
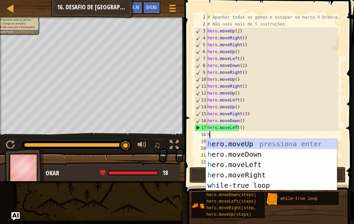
type textarea "he"
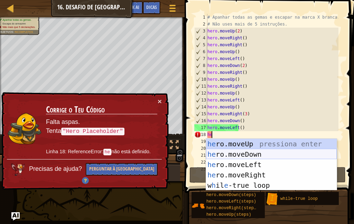
click at [239, 155] on div "he ro.moveUp pressiona enter he ro.moveDown pressiona enter he ro.moveLeft pres…" at bounding box center [271, 175] width 131 height 73
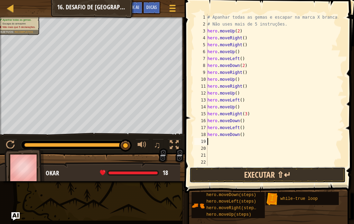
click at [246, 175] on button "Executar ⇧↵" at bounding box center [267, 175] width 156 height 16
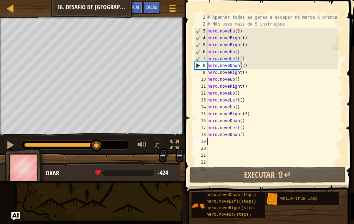
click at [97, 145] on div at bounding box center [61, 145] width 75 height 4
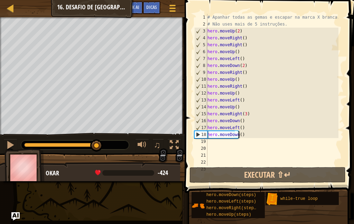
click at [242, 137] on div "# Apanhar todas as gemas e escapar na marca X branca. # Não uses mais de 5 inst…" at bounding box center [272, 97] width 132 height 166
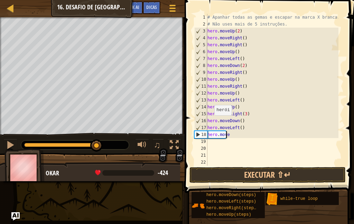
type textarea "h"
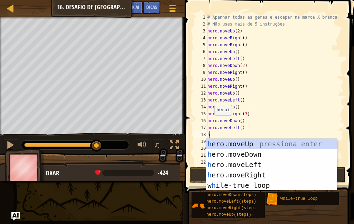
type textarea "he"
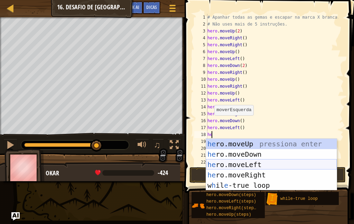
click at [267, 163] on div "he ro.moveUp pressiona enter he ro.moveDown pressiona enter he ro.moveLeft pres…" at bounding box center [271, 175] width 131 height 73
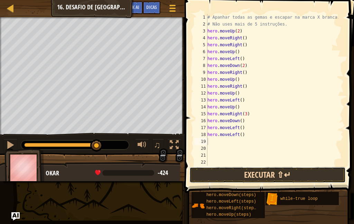
click at [268, 177] on button "Executar ⇧↵" at bounding box center [267, 175] width 156 height 16
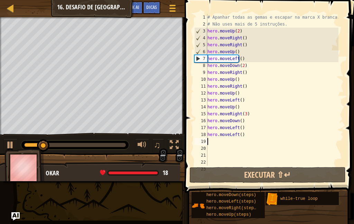
click at [125, 148] on div at bounding box center [75, 145] width 108 height 9
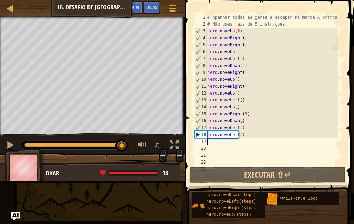
click at [122, 145] on div at bounding box center [75, 145] width 102 height 4
click at [12, 142] on div at bounding box center [10, 145] width 9 height 9
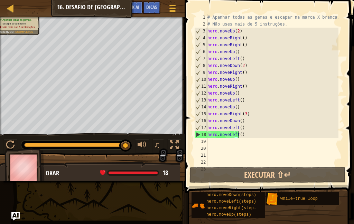
click at [240, 136] on div "# Apanhar todas as gemas e escapar na marca X branca. # Não uses mais de 5 inst…" at bounding box center [272, 97] width 132 height 166
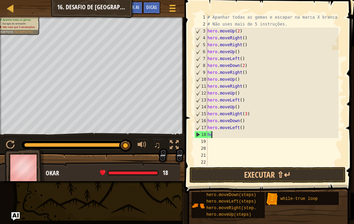
type textarea "h"
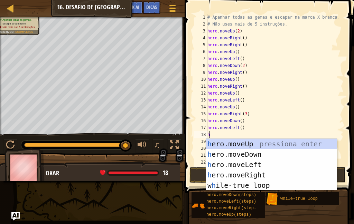
type textarea "he"
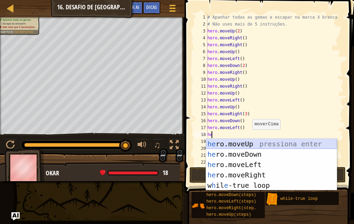
click at [250, 140] on div "he ro.moveUp pressiona enter he ro.moveDown pressiona enter he ro.moveLeft pres…" at bounding box center [271, 175] width 131 height 73
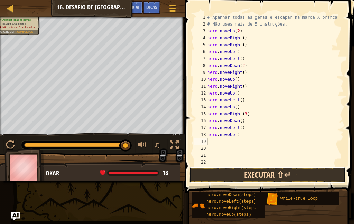
click at [249, 179] on button "Executar ⇧↵" at bounding box center [267, 175] width 156 height 16
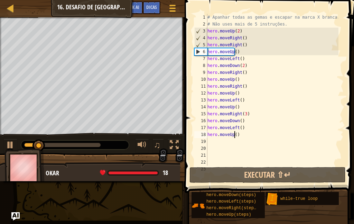
click at [239, 132] on div "# Apanhar todas as gemas e escapar na marca X branca. # Não uses mais de 5 inst…" at bounding box center [272, 97] width 132 height 166
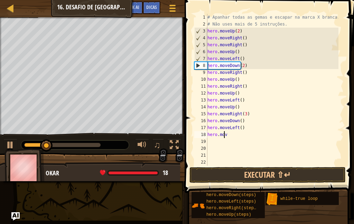
type textarea "h"
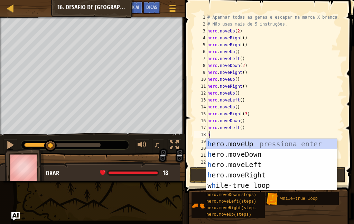
type textarea "he"
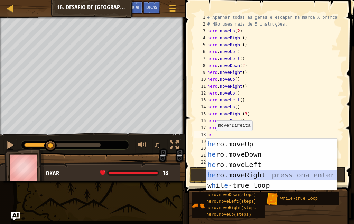
click at [246, 172] on div "he ro.moveUp pressiona enter he ro.moveDown pressiona enter he ro.moveLeft pres…" at bounding box center [271, 175] width 131 height 73
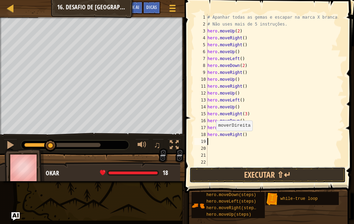
click at [246, 172] on button "Executar ⇧↵" at bounding box center [267, 175] width 156 height 16
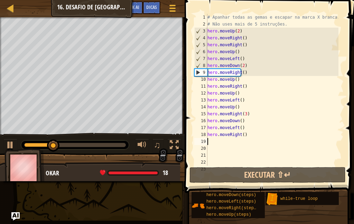
click at [123, 144] on div at bounding box center [75, 145] width 102 height 4
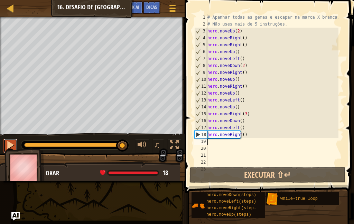
click at [15, 141] on div at bounding box center [10, 145] width 9 height 9
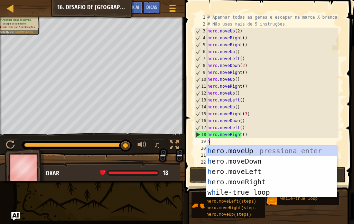
type textarea "he"
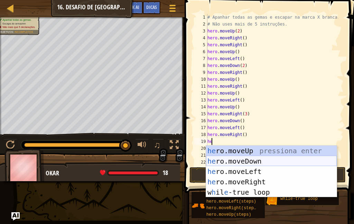
click at [249, 160] on div "he ro.moveUp pressiona enter he ro.moveDown pressiona enter he ro.moveLeft pres…" at bounding box center [271, 182] width 131 height 73
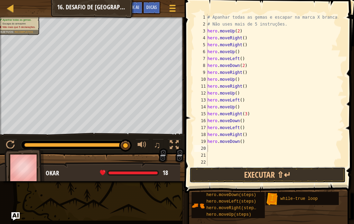
drag, startPoint x: 260, startPoint y: 172, endPoint x: 261, endPoint y: 162, distance: 9.7
click at [260, 170] on button "Executar ⇧↵" at bounding box center [267, 175] width 156 height 16
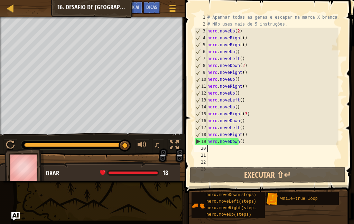
click at [125, 146] on div at bounding box center [75, 145] width 102 height 4
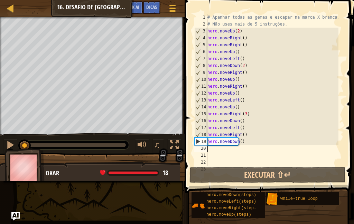
click at [4, 149] on img at bounding box center [24, 168] width 40 height 38
click at [9, 147] on div at bounding box center [10, 145] width 9 height 9
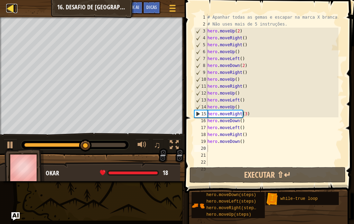
click at [14, 6] on div at bounding box center [10, 8] width 9 height 9
select select "pt-PT"
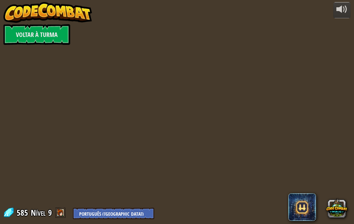
select select "pt-PT"
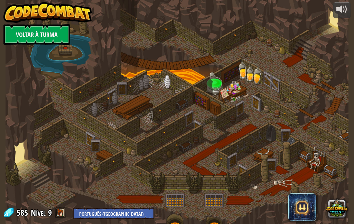
select select "pt-PT"
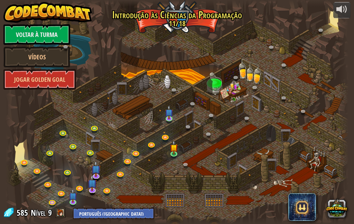
select select "pt-PT"
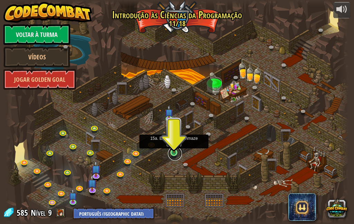
click at [169, 155] on link at bounding box center [175, 154] width 14 height 14
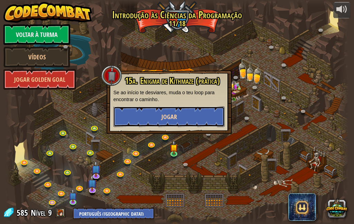
click at [177, 121] on button "Jogar" at bounding box center [168, 116] width 111 height 21
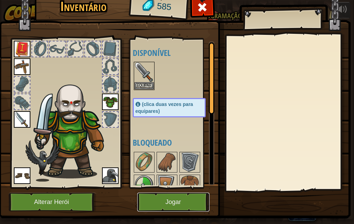
click at [187, 197] on button "Jogar" at bounding box center [173, 202] width 72 height 19
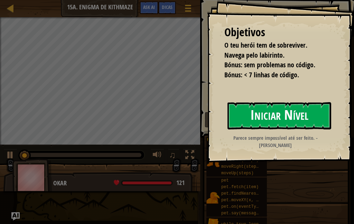
click at [294, 115] on button "Iniciar Nível" at bounding box center [279, 115] width 104 height 27
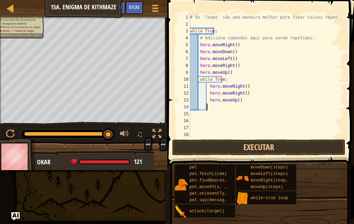
click at [283, 106] on div "# Os 'loops' são uma maneira melhor para fazer coisas repetitivas. while True :…" at bounding box center [264, 83] width 150 height 138
type textarea "h"
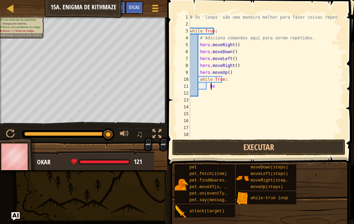
type textarea "h"
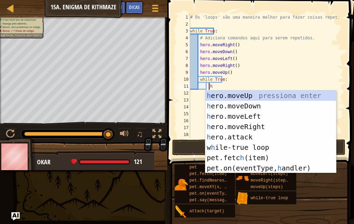
type textarea "he"
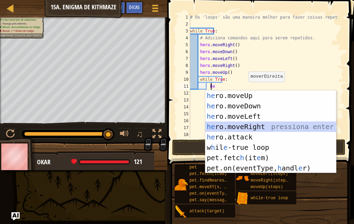
click at [256, 126] on div "he ro.moveUp pressiona enter he ro.moveDown pressiona enter he ro.moveLeft pres…" at bounding box center [270, 143] width 131 height 104
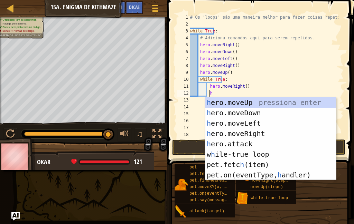
type textarea "he"
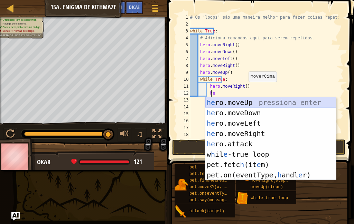
click at [261, 107] on div "he ro.moveUp pressiona enter he ro.moveDown pressiona enter he ro.moveLeft pres…" at bounding box center [270, 149] width 131 height 104
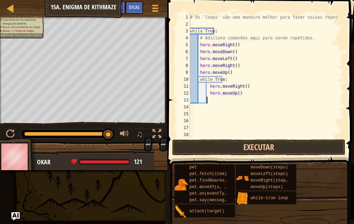
click at [236, 92] on div "# Os 'loops' são uma maneira melhor para fazer coisas repetitivas. while True :…" at bounding box center [264, 83] width 150 height 138
type textarea "h"
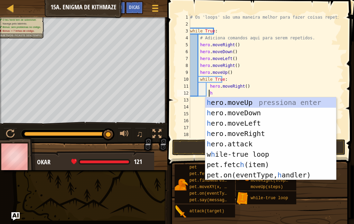
type textarea "he"
click at [231, 112] on div "he ro.moveUp pressiona enter he ro.moveDown pressiona enter he ro.moveLeft pres…" at bounding box center [270, 149] width 131 height 104
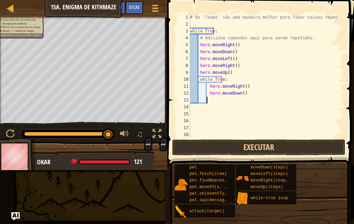
scroll to position [3, 1]
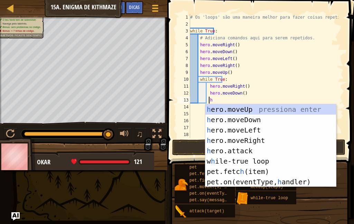
type textarea "he"
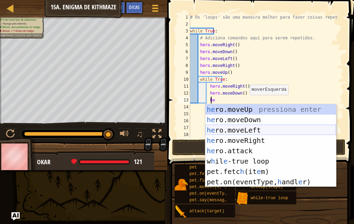
click at [249, 126] on div "he ro.moveUp pressiona enter he ro.moveDown pressiona enter he ro.moveLeft pres…" at bounding box center [270, 156] width 131 height 104
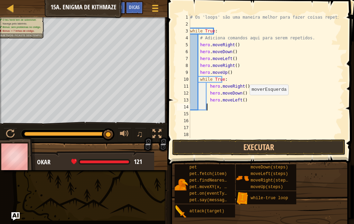
scroll to position [3, 1]
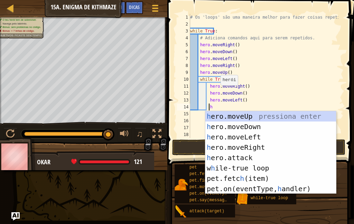
type textarea "he"
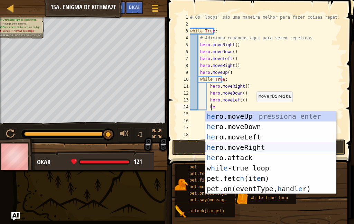
click at [249, 147] on div "he ro.moveUp pressiona enter he ro.moveDown pressiona enter he ro.moveLeft pres…" at bounding box center [270, 163] width 131 height 104
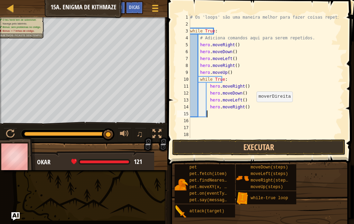
scroll to position [3, 1]
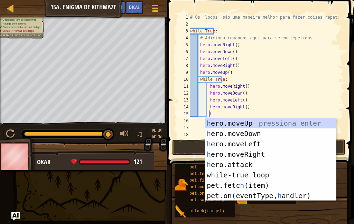
type textarea "he"
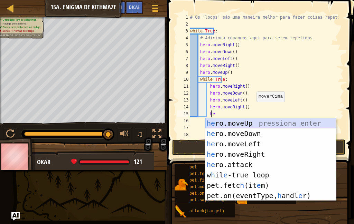
click at [249, 119] on div "he ro.moveUp pressiona enter he ro.moveDown pressiona enter he ro.moveLeft pres…" at bounding box center [270, 170] width 131 height 104
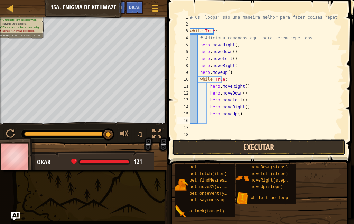
click at [276, 151] on button "Executar" at bounding box center [258, 148] width 173 height 16
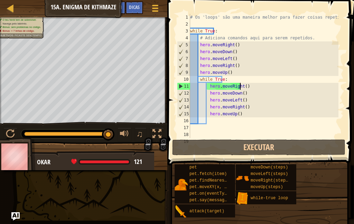
click at [249, 86] on div "# Os 'loops' são uma maneira melhor para fazer coisas repetitivas. while True :…" at bounding box center [264, 83] width 150 height 138
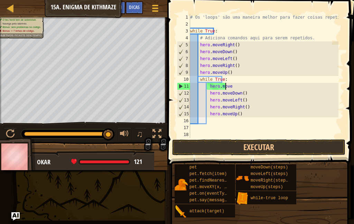
type textarea "h"
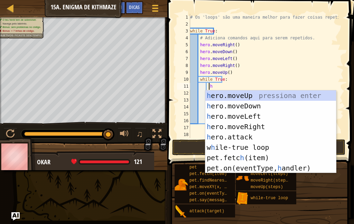
type textarea "he"
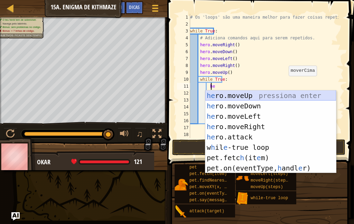
click at [244, 94] on div "he ro.moveUp pressiona enter he ro.moveDown pressiona enter he ro.moveLeft pres…" at bounding box center [270, 143] width 131 height 104
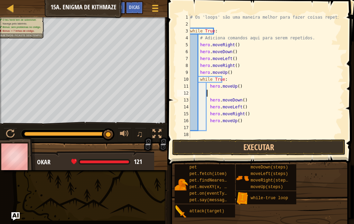
scroll to position [3, 0]
click at [229, 139] on span at bounding box center [261, 73] width 192 height 186
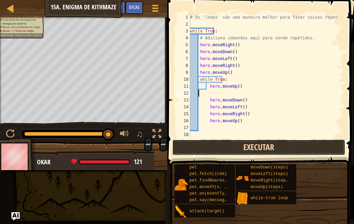
click at [222, 148] on button "Executar" at bounding box center [258, 148] width 173 height 16
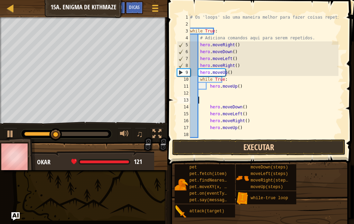
scroll to position [3, 0]
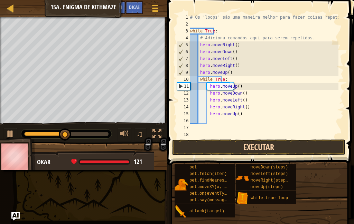
drag, startPoint x: 209, startPoint y: 139, endPoint x: 209, endPoint y: 144, distance: 5.5
click at [209, 144] on div "hero.moveUp() 1 2 3 4 5 6 7 8 9 10 11 12 13 14 15 16 17 18 19 # Os 'loops' são …" at bounding box center [259, 96] width 189 height 186
click at [218, 148] on button "Executar" at bounding box center [258, 148] width 173 height 16
type textarea "h"
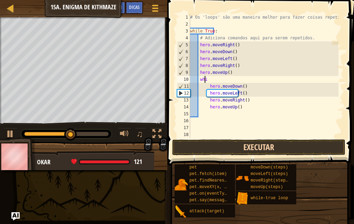
type textarea "w"
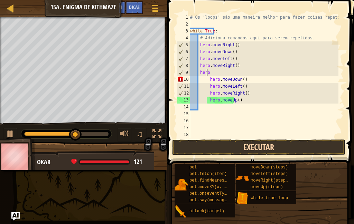
type textarea "h"
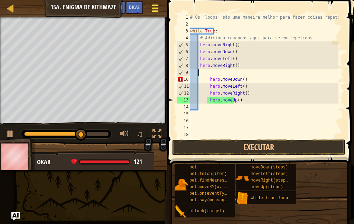
click at [152, 16] on button "Menu do Jogo" at bounding box center [155, 9] width 18 height 17
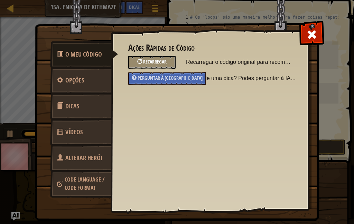
click at [156, 59] on span "Recarregar" at bounding box center [154, 61] width 23 height 7
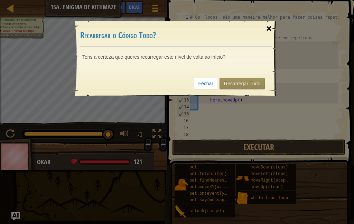
click at [268, 28] on div "×" at bounding box center [269, 29] width 16 height 20
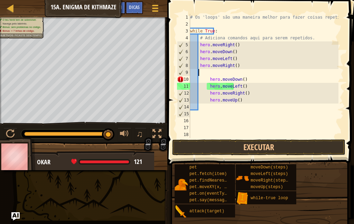
click at [236, 104] on div "# Os 'loops' são uma maneira melhor para fazer coisas repetitivas. while True :…" at bounding box center [264, 83] width 150 height 138
type textarea "h"
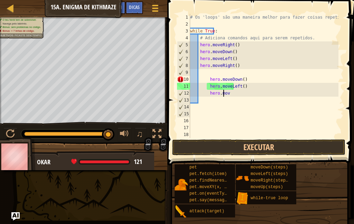
type textarea "h"
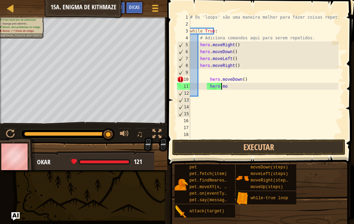
type textarea "h"
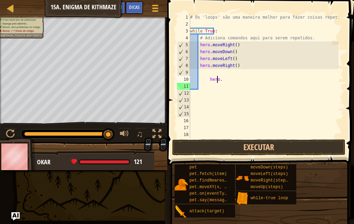
type textarea "h"
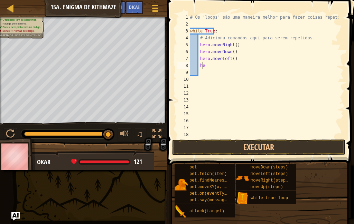
type textarea "h"
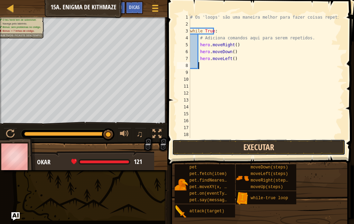
click at [284, 146] on button "Executar" at bounding box center [258, 148] width 173 height 16
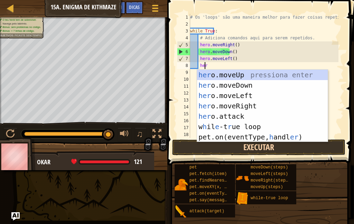
type textarea "hero"
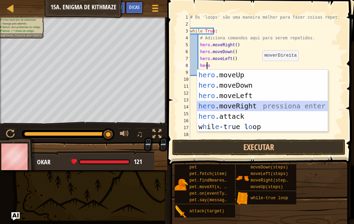
click at [253, 102] on div "hero .moveUp pressiona enter hero .moveDown pressiona enter hero .moveLeft pres…" at bounding box center [262, 111] width 131 height 83
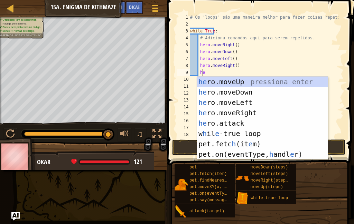
scroll to position [3, 1]
type textarea "her"
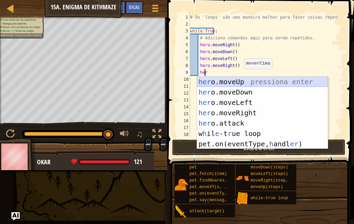
click at [242, 77] on div "her o.moveUp pressiona enter her o.moveDown pressiona enter her o.moveLeft pres…" at bounding box center [262, 123] width 131 height 93
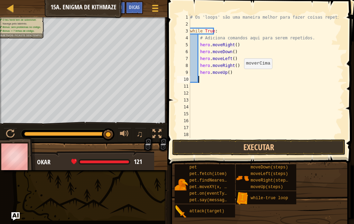
scroll to position [3, 0]
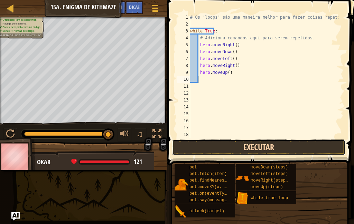
click at [261, 150] on button "Executar" at bounding box center [258, 148] width 173 height 16
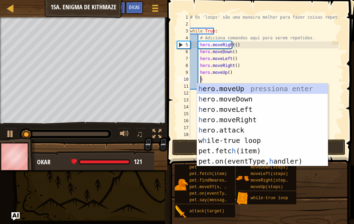
type textarea "he"
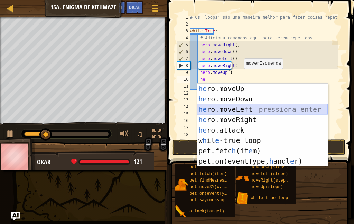
click at [244, 111] on div "he ro.moveUp pressiona enter he ro.moveDown pressiona enter he ro.moveLeft pres…" at bounding box center [262, 136] width 131 height 104
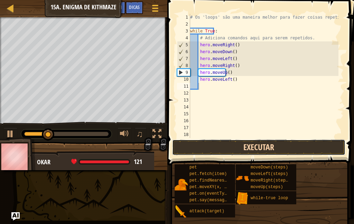
click at [255, 150] on button "Executar" at bounding box center [258, 148] width 173 height 16
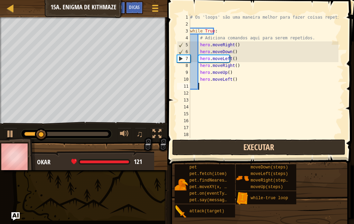
scroll to position [3, 0]
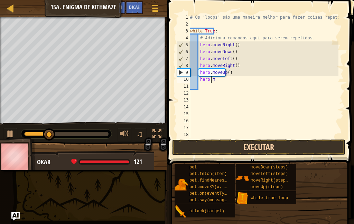
type textarea "h"
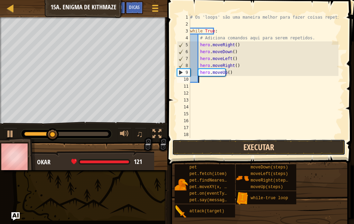
click at [183, 151] on button "Executar" at bounding box center [258, 148] width 173 height 16
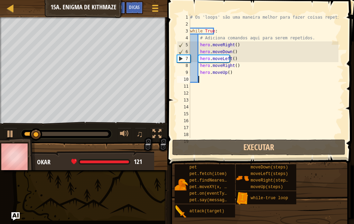
click at [103, 135] on div "0:37.2 Agora: 0:05.5 Máximo: 0:39.9" at bounding box center [66, 134] width 84 height 4
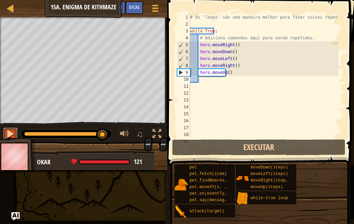
click at [7, 134] on div at bounding box center [10, 134] width 9 height 9
